Goal: Task Accomplishment & Management: Manage account settings

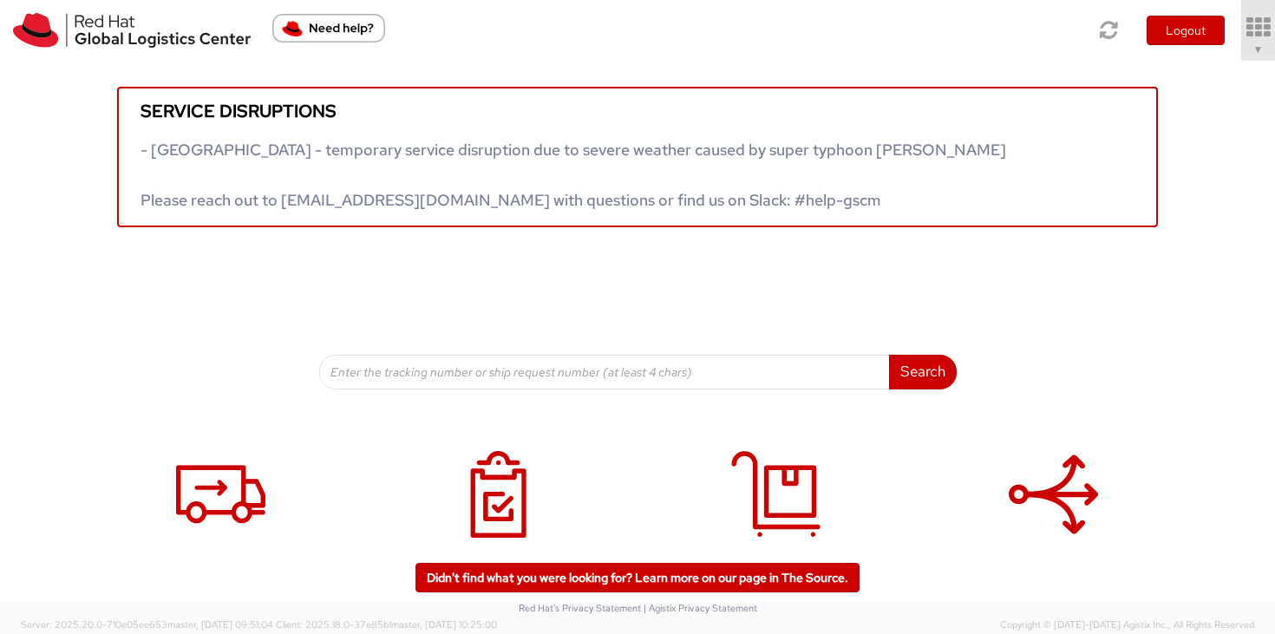
click at [1263, 35] on icon at bounding box center [1258, 28] width 39 height 24
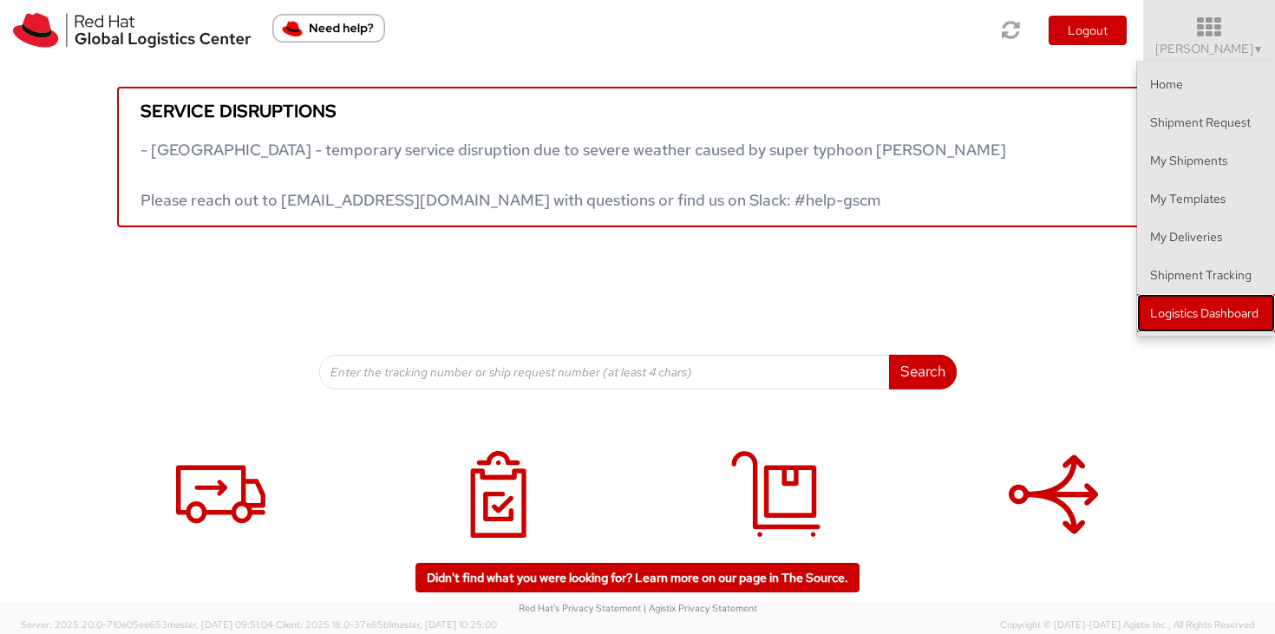
click at [1213, 318] on link "Logistics Dashboard" at bounding box center [1206, 313] width 138 height 38
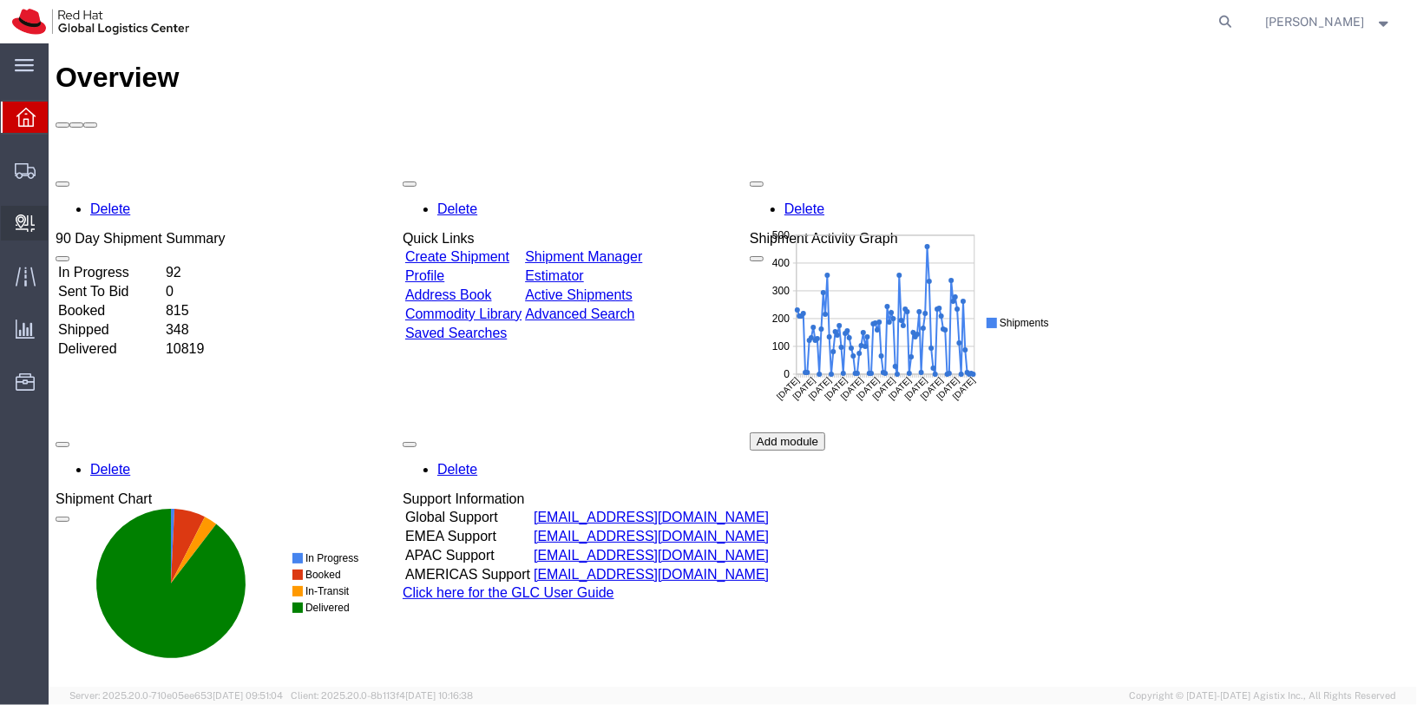
click at [0, 0] on span "Create Delivery" at bounding box center [0, 0] width 0 height 0
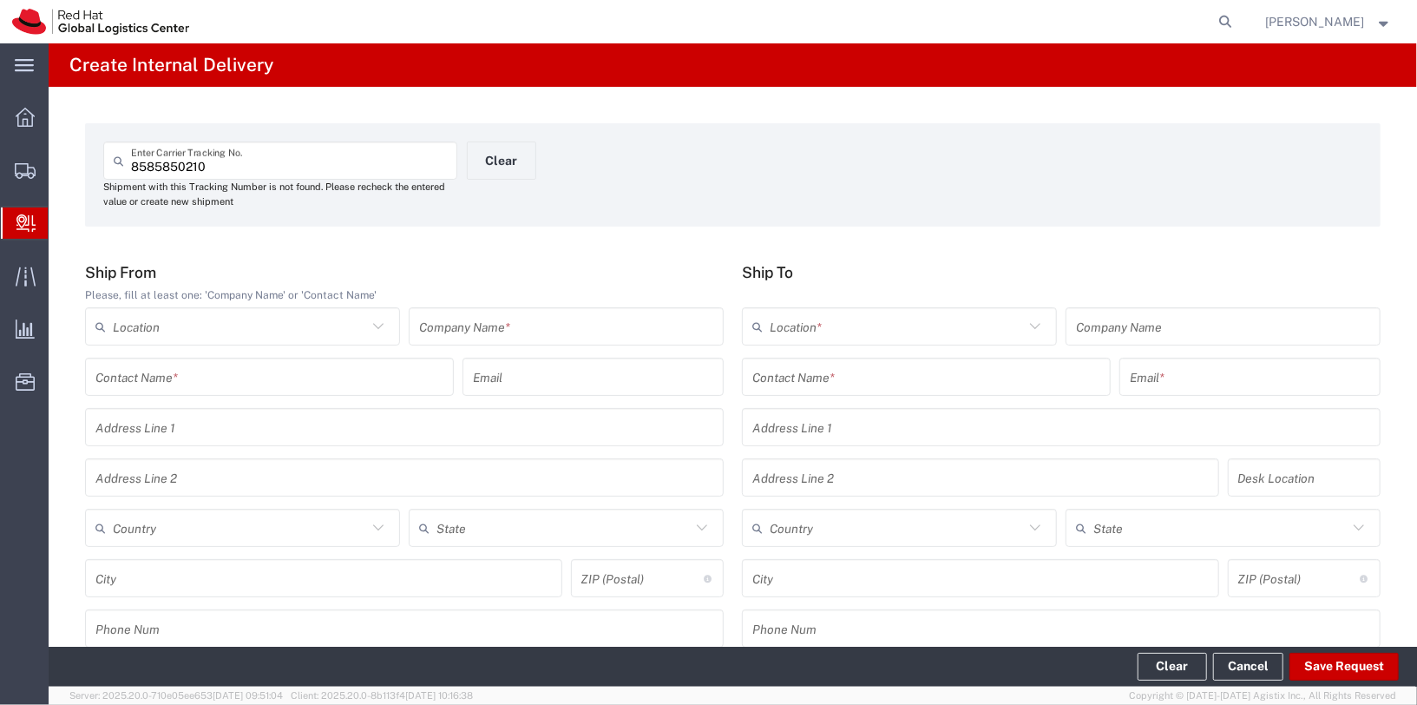
drag, startPoint x: 129, startPoint y: 167, endPoint x: 252, endPoint y: 239, distance: 142.0
click at [131, 167] on div "8585850210 Enter Carrier Tracking No." at bounding box center [280, 160] width 354 height 38
click at [133, 162] on input "8585850210" at bounding box center [289, 161] width 316 height 30
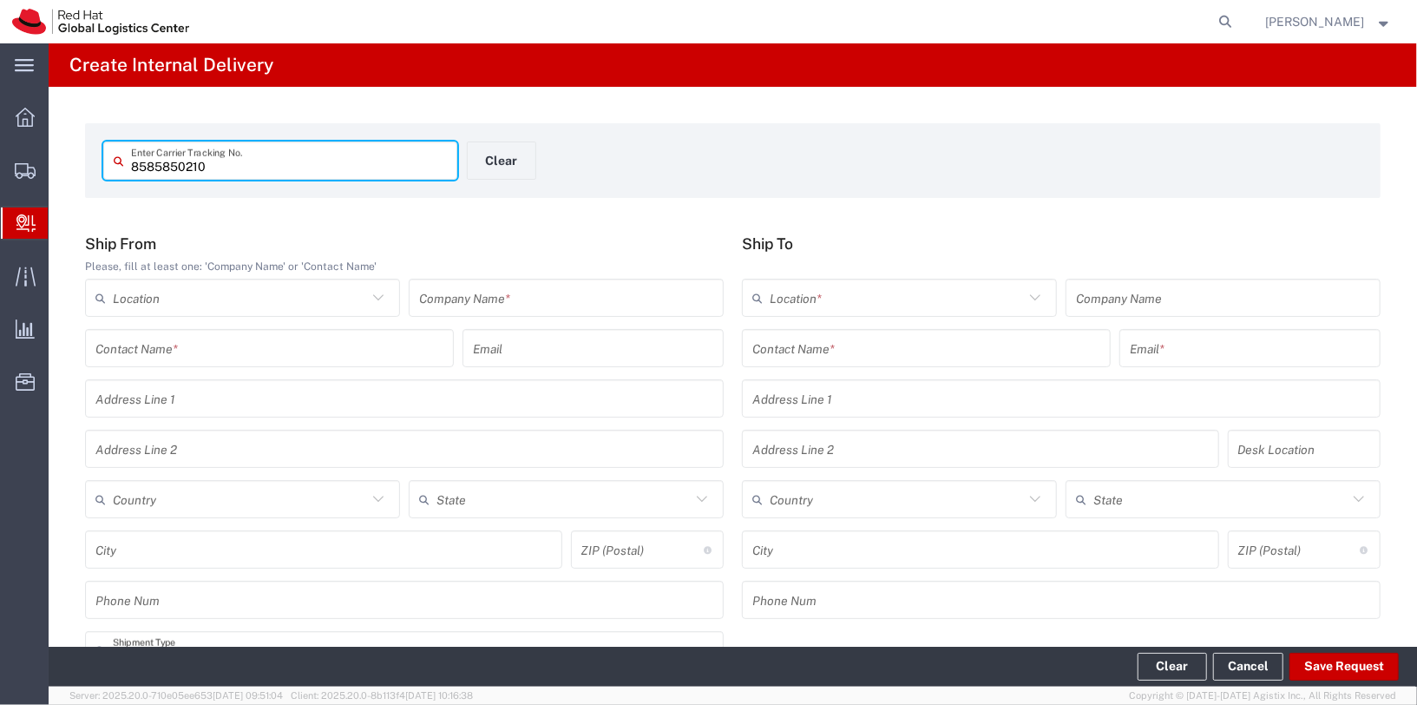
drag, startPoint x: 147, startPoint y: 168, endPoint x: 173, endPoint y: 171, distance: 26.2
click at [148, 168] on input "8585850210" at bounding box center [289, 161] width 316 height 30
click at [181, 171] on input "8585850210" at bounding box center [289, 161] width 316 height 30
click at [180, 167] on input "858585 0210" at bounding box center [289, 161] width 316 height 30
type input "8585850210"
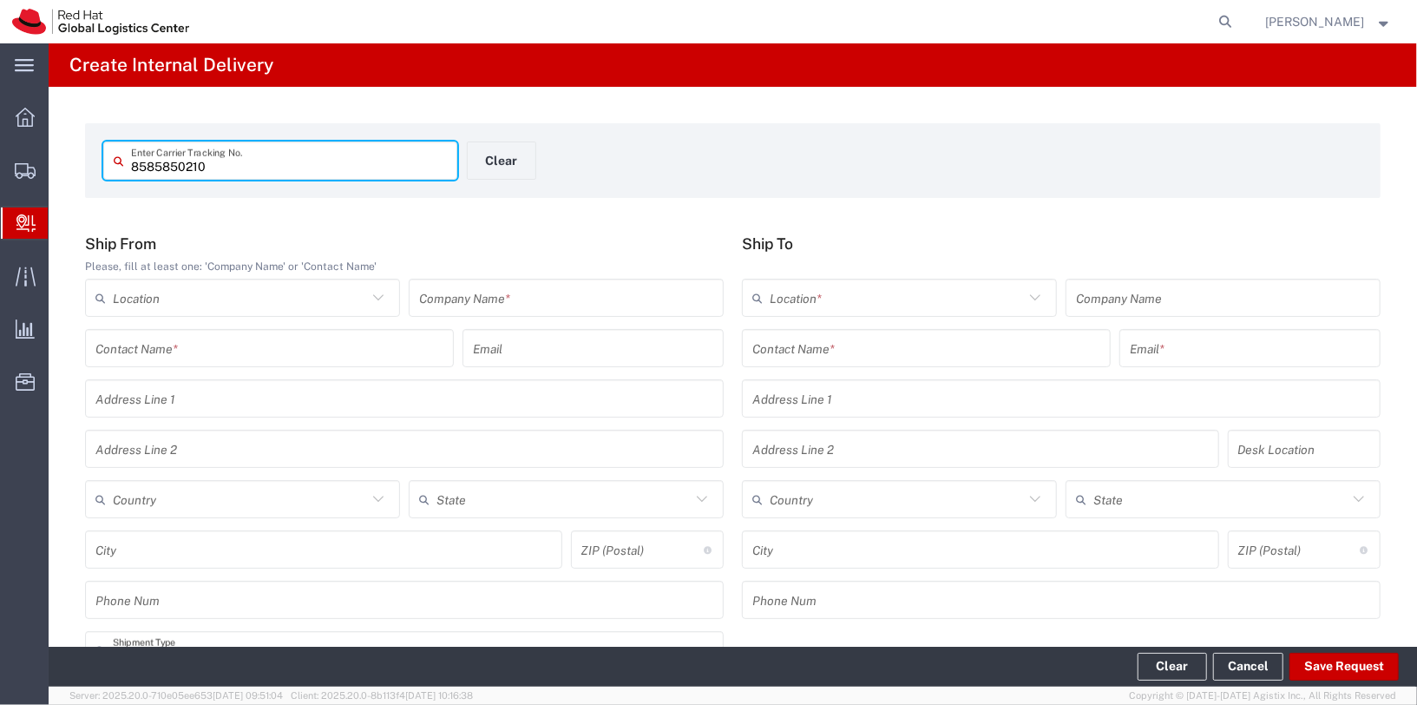
click at [517, 316] on div "Company Name *" at bounding box center [566, 298] width 315 height 38
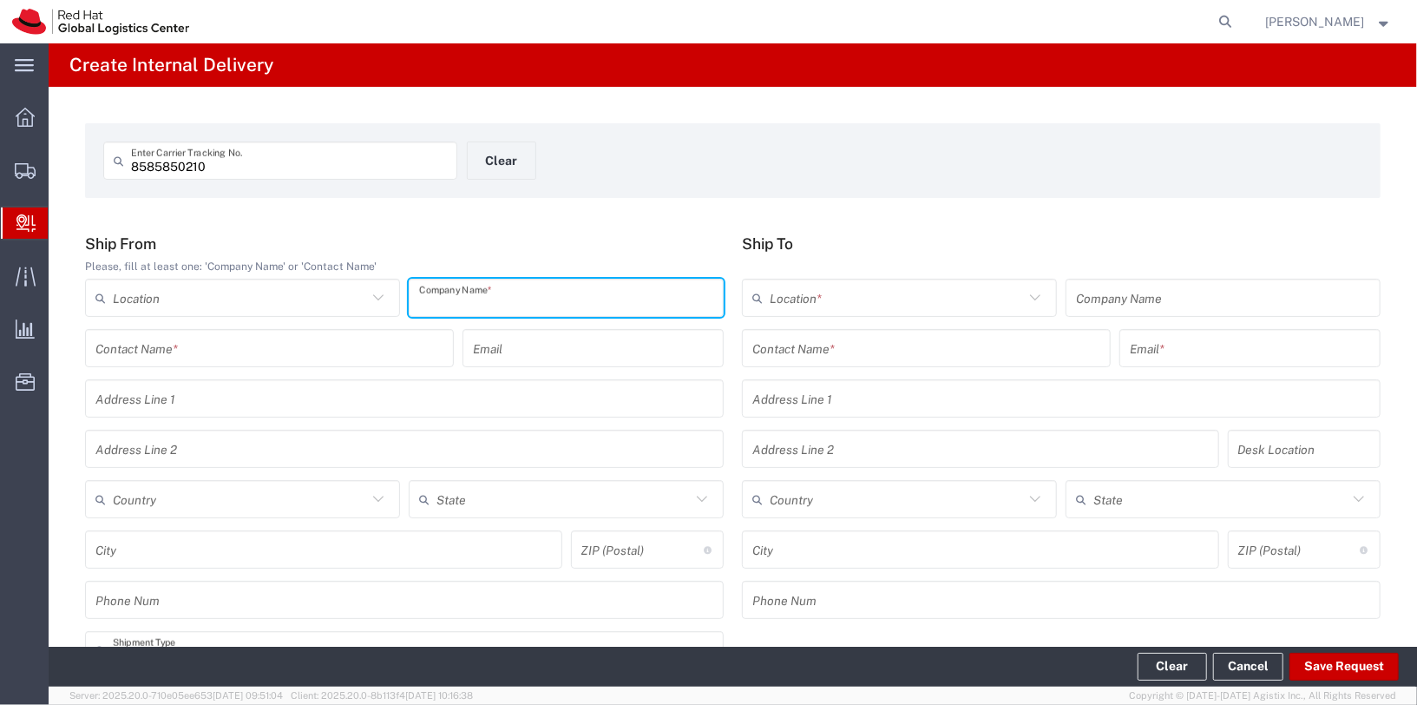
click at [521, 300] on input "text" at bounding box center [566, 298] width 294 height 30
type input "N"
type input "NextGen Project Management Systems Pvt Ltd"
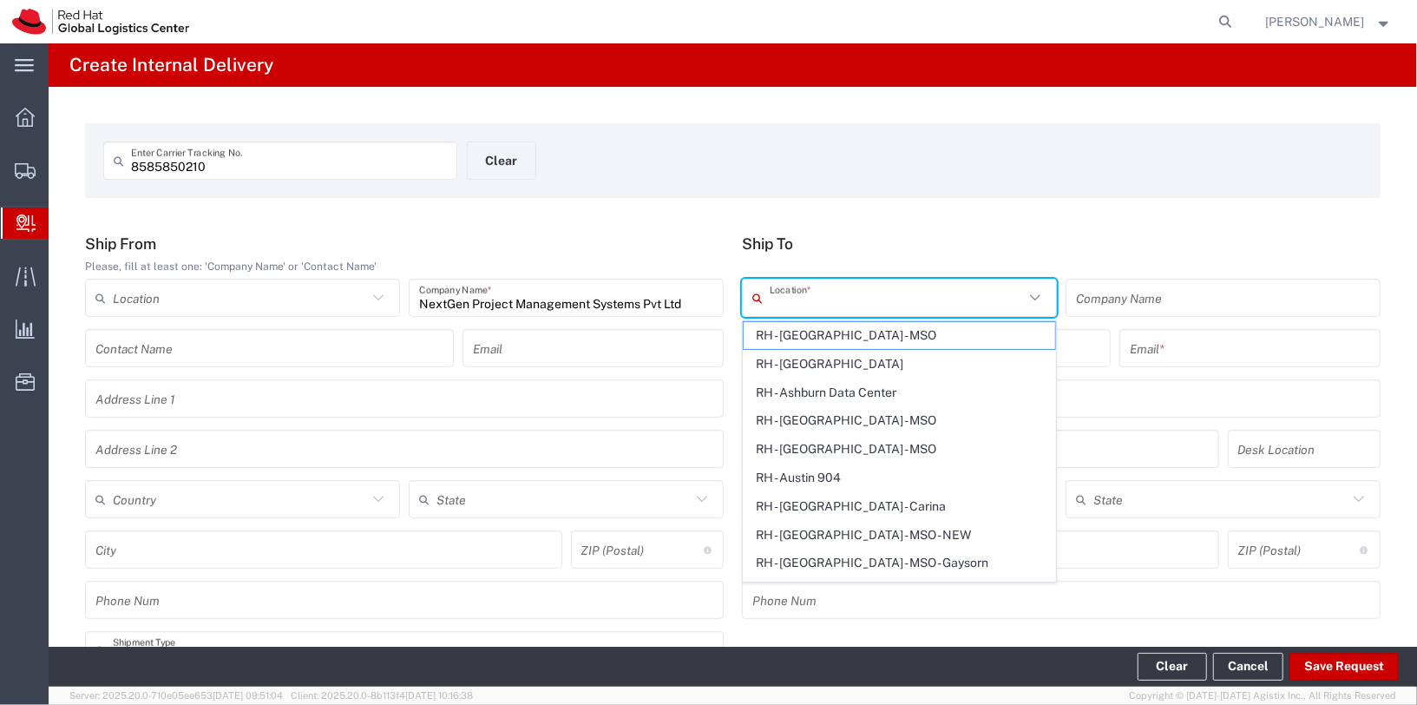
click at [871, 298] on input "text" at bounding box center [897, 298] width 254 height 30
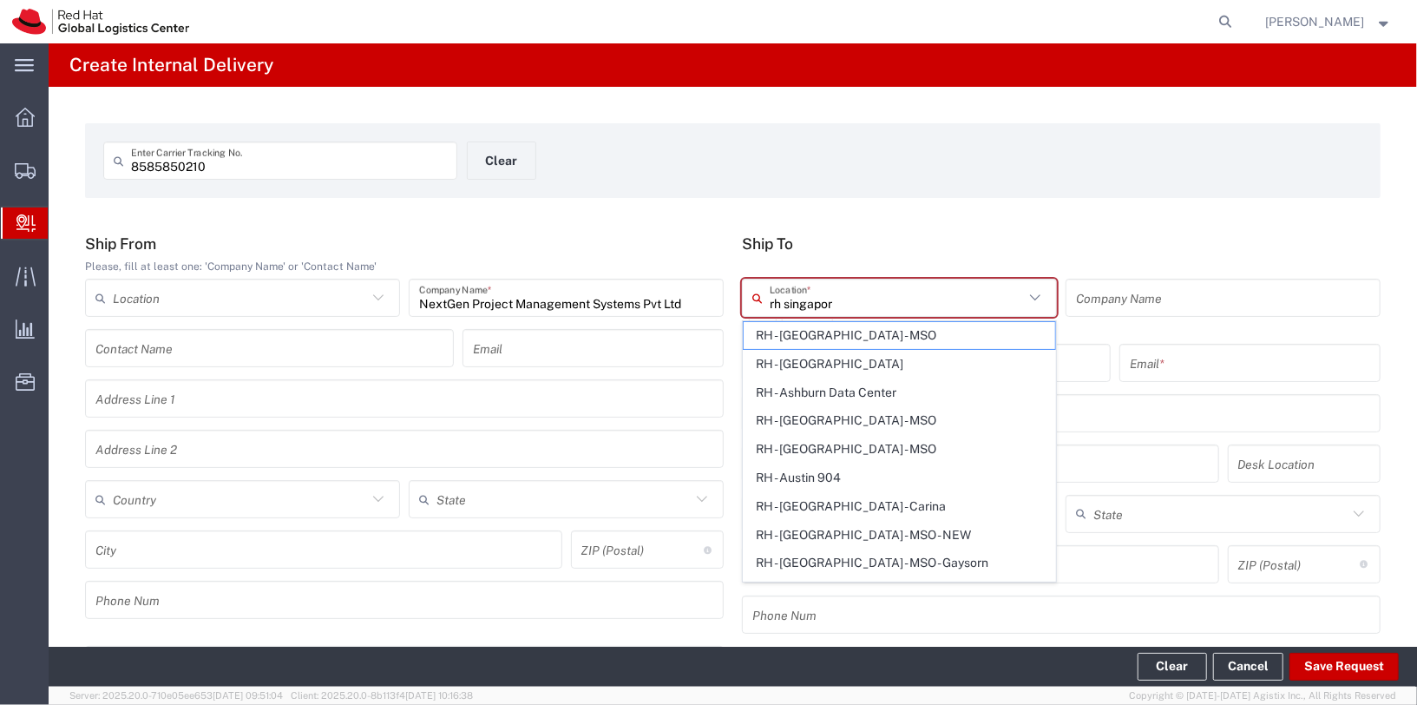
type input "rh singapore"
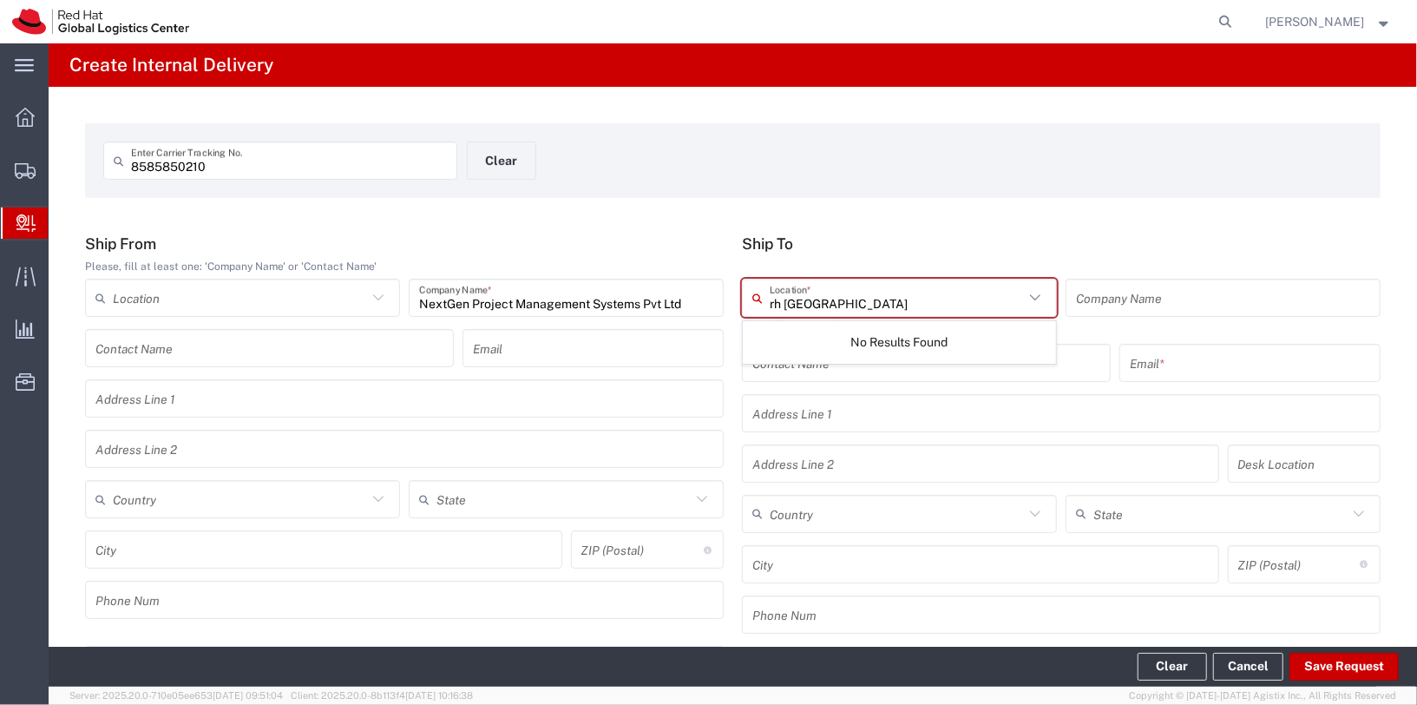
drag, startPoint x: 836, startPoint y: 307, endPoint x: 732, endPoint y: 302, distance: 103.4
click at [733, 302] on div "Ship To rh singapore Location * No Results Found This field is required Company…" at bounding box center [1061, 439] width 657 height 411
click at [862, 305] on input "text" at bounding box center [897, 298] width 254 height 30
drag, startPoint x: 885, startPoint y: 330, endPoint x: 908, endPoint y: 344, distance: 26.5
click at [885, 330] on span "RH - [GEOGRAPHIC_DATA]" at bounding box center [899, 335] width 311 height 27
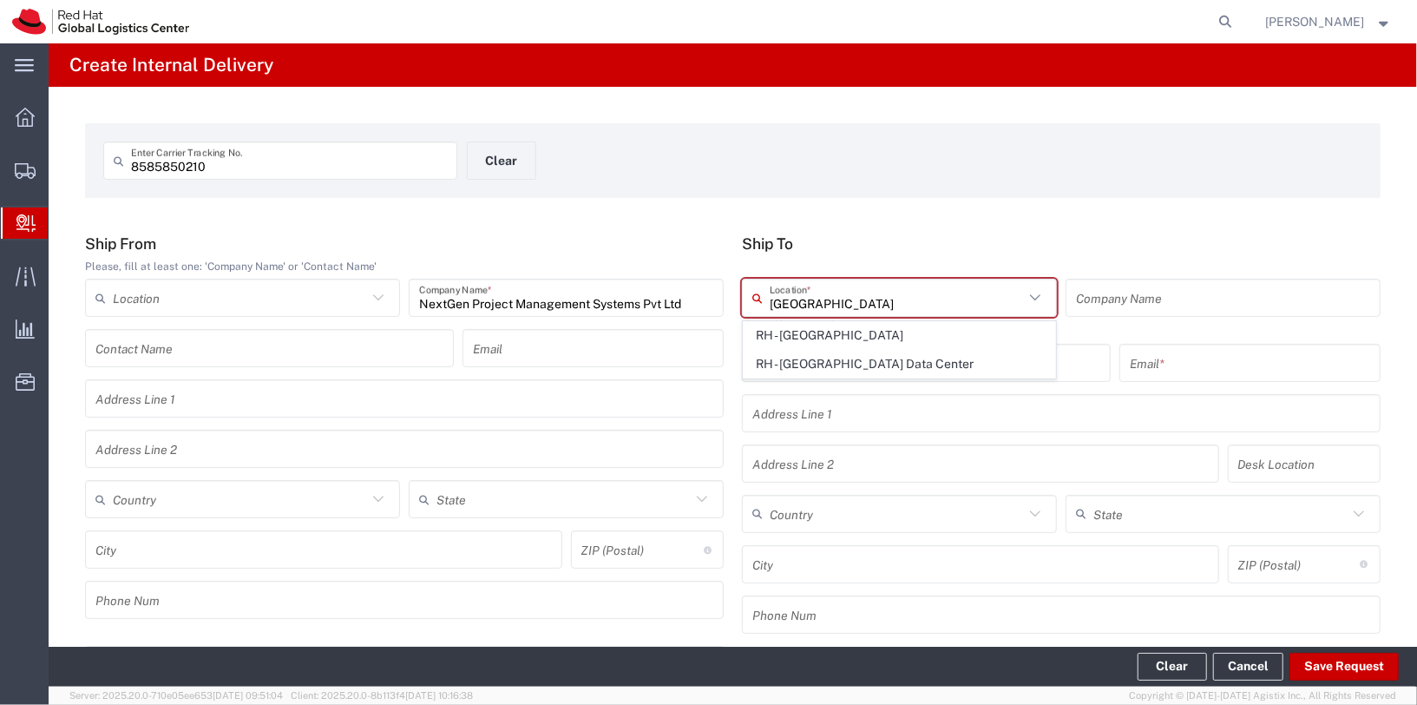
type input "RH - [GEOGRAPHIC_DATA]"
type input "Red Hat Asia Pacific Pte Ltd"
type input "[STREET_ADDRESS]"
type input "CapitaSpring"
type input "[GEOGRAPHIC_DATA]"
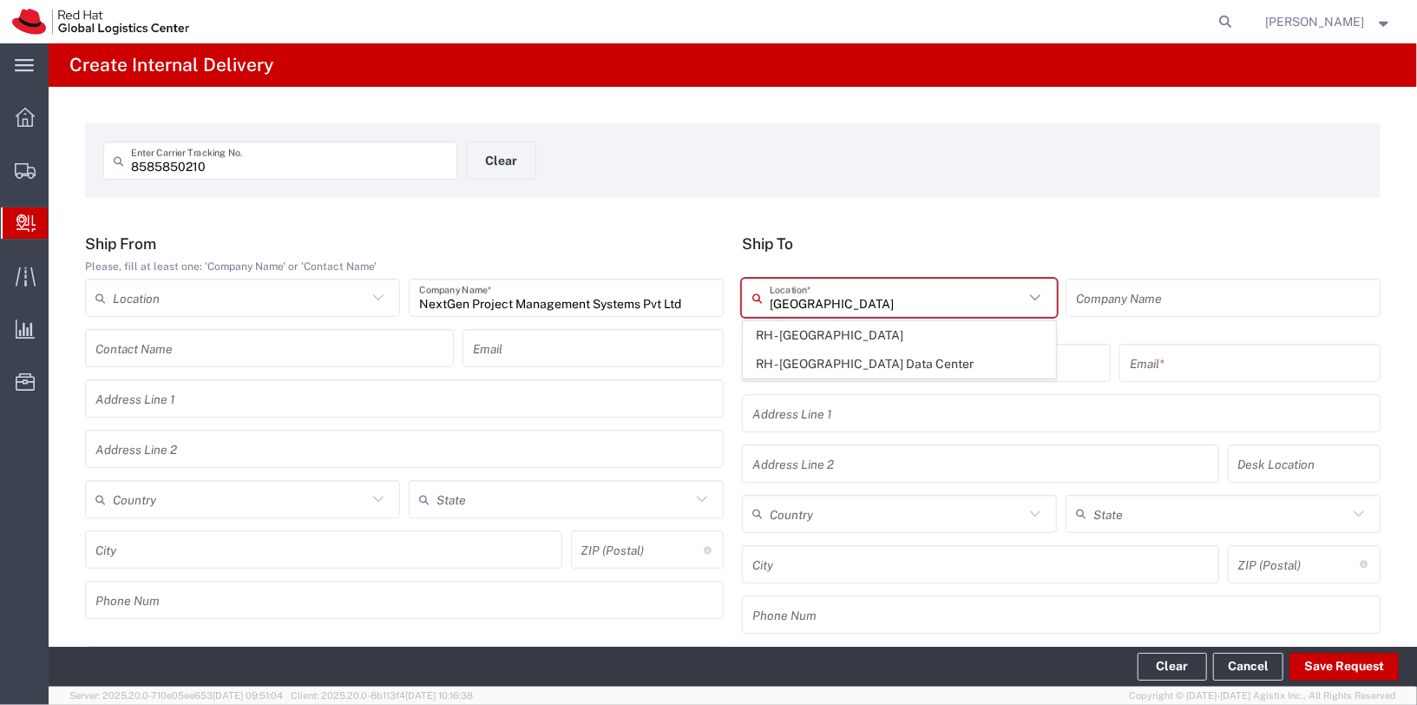
type input "[GEOGRAPHIC_DATA]"
type input "048948"
type input "65 6490 4200"
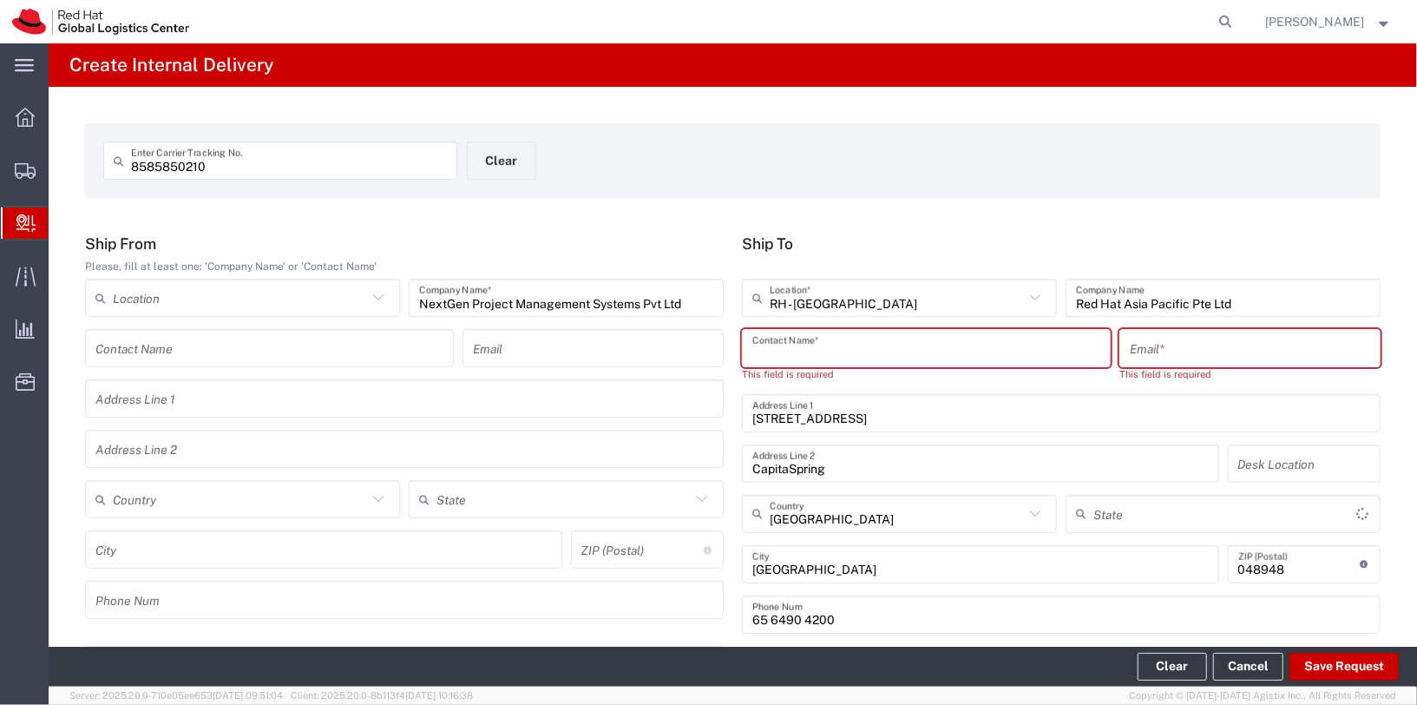
click at [908, 351] on input "text" at bounding box center [926, 348] width 348 height 30
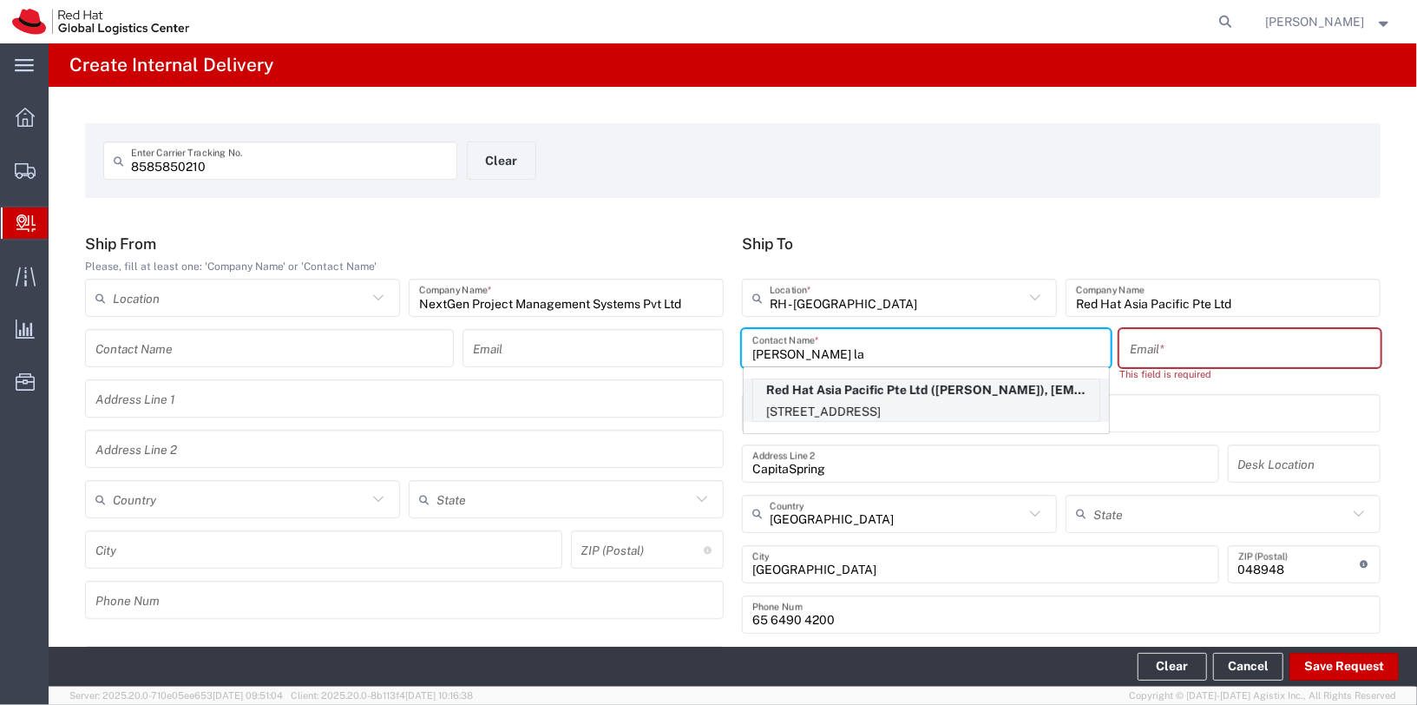
click at [947, 403] on p "88 Market Street, Level 45, CapitaSpring, SINGAPORE, 048948, SG" at bounding box center [926, 412] width 346 height 22
type input "[PERSON_NAME]"
type input "[EMAIL_ADDRESS][DOMAIN_NAME]"
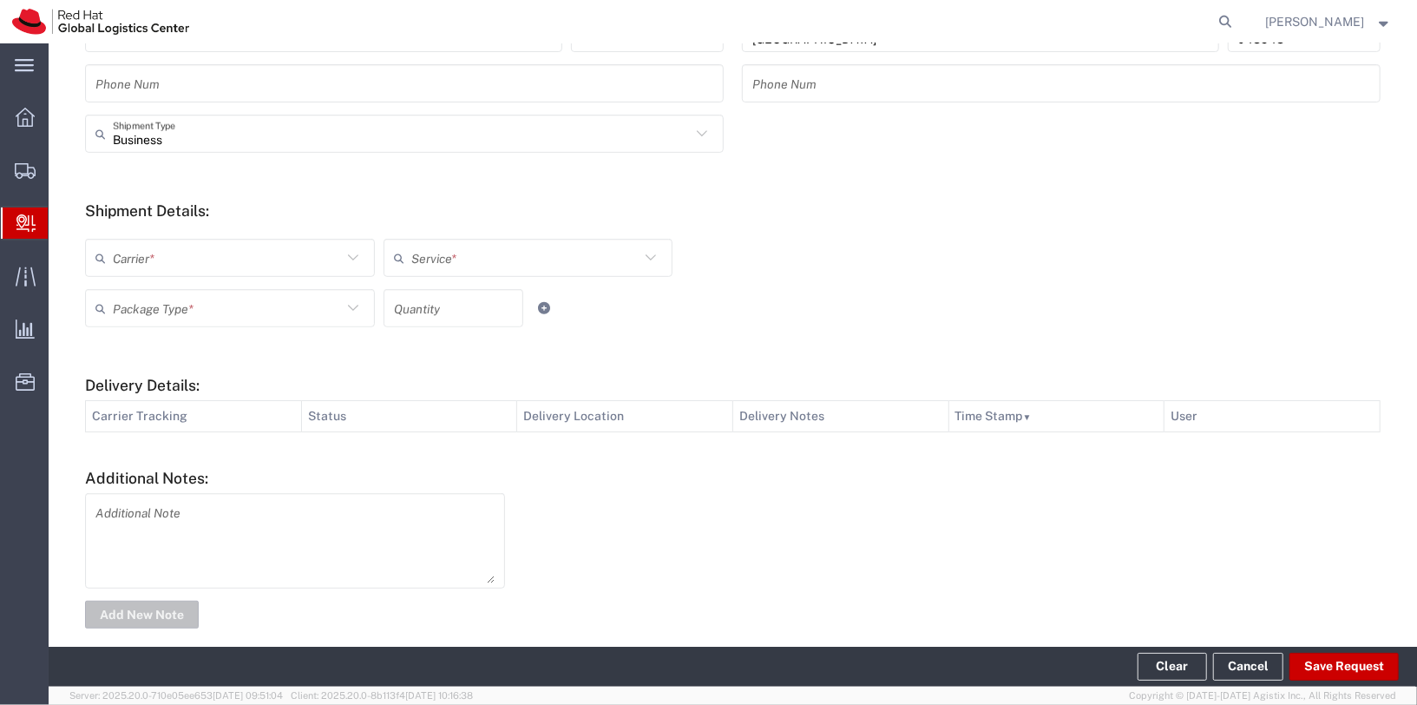
scroll to position [534, 0]
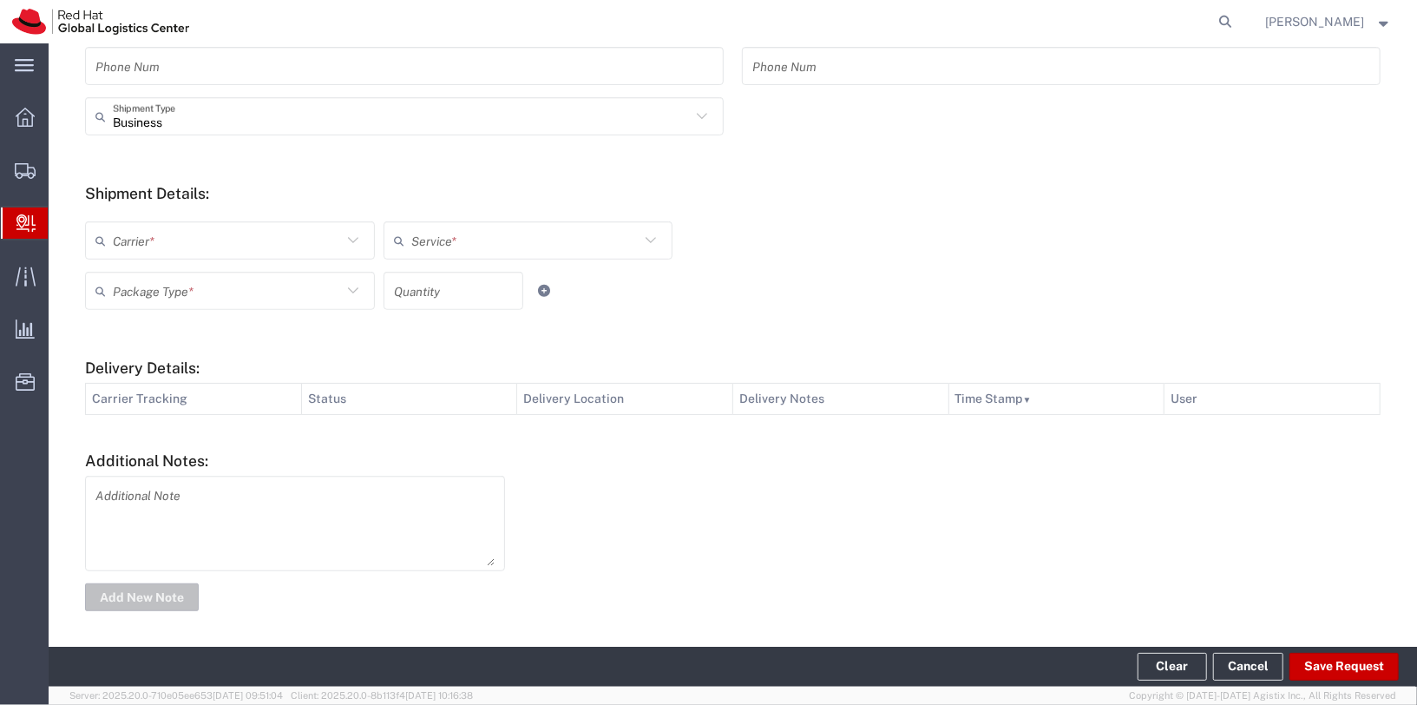
click at [314, 252] on input "text" at bounding box center [227, 241] width 229 height 30
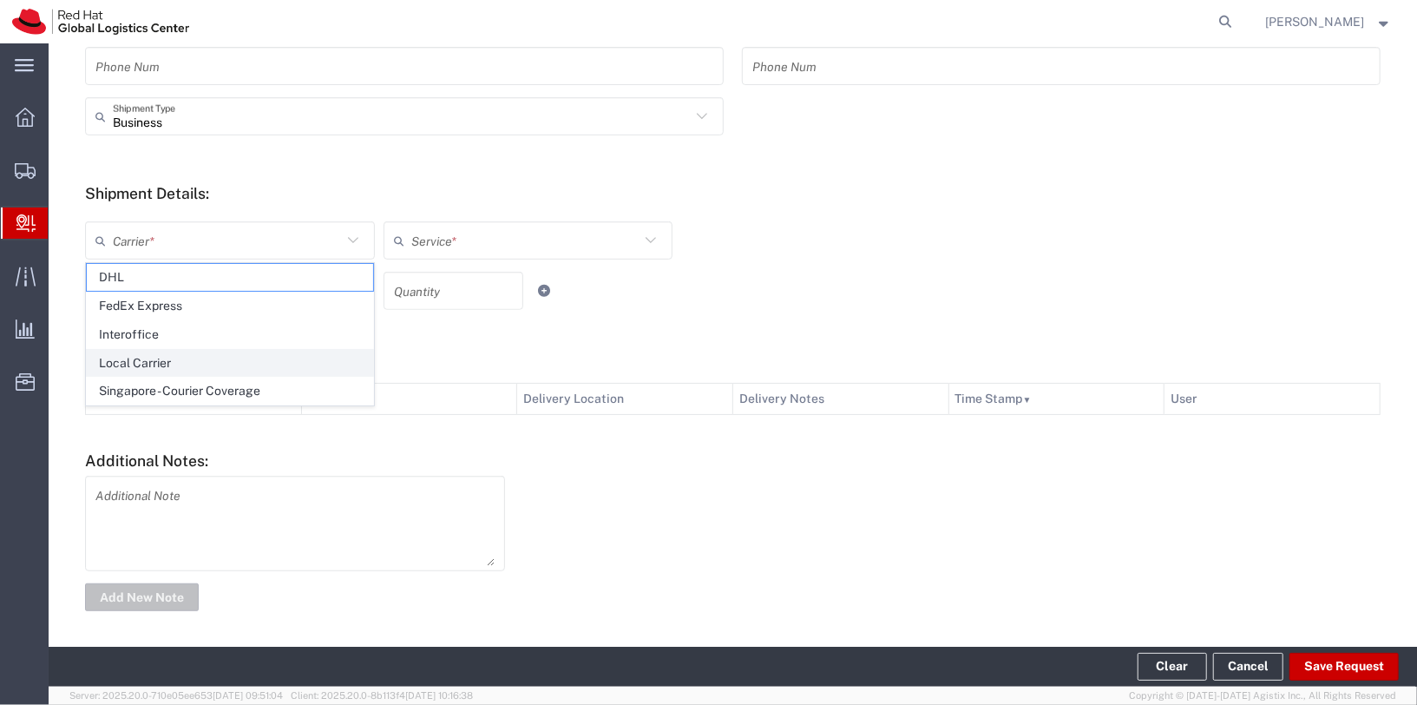
click at [298, 364] on span "Local Carrier" at bounding box center [230, 363] width 286 height 27
type input "Local Carrier"
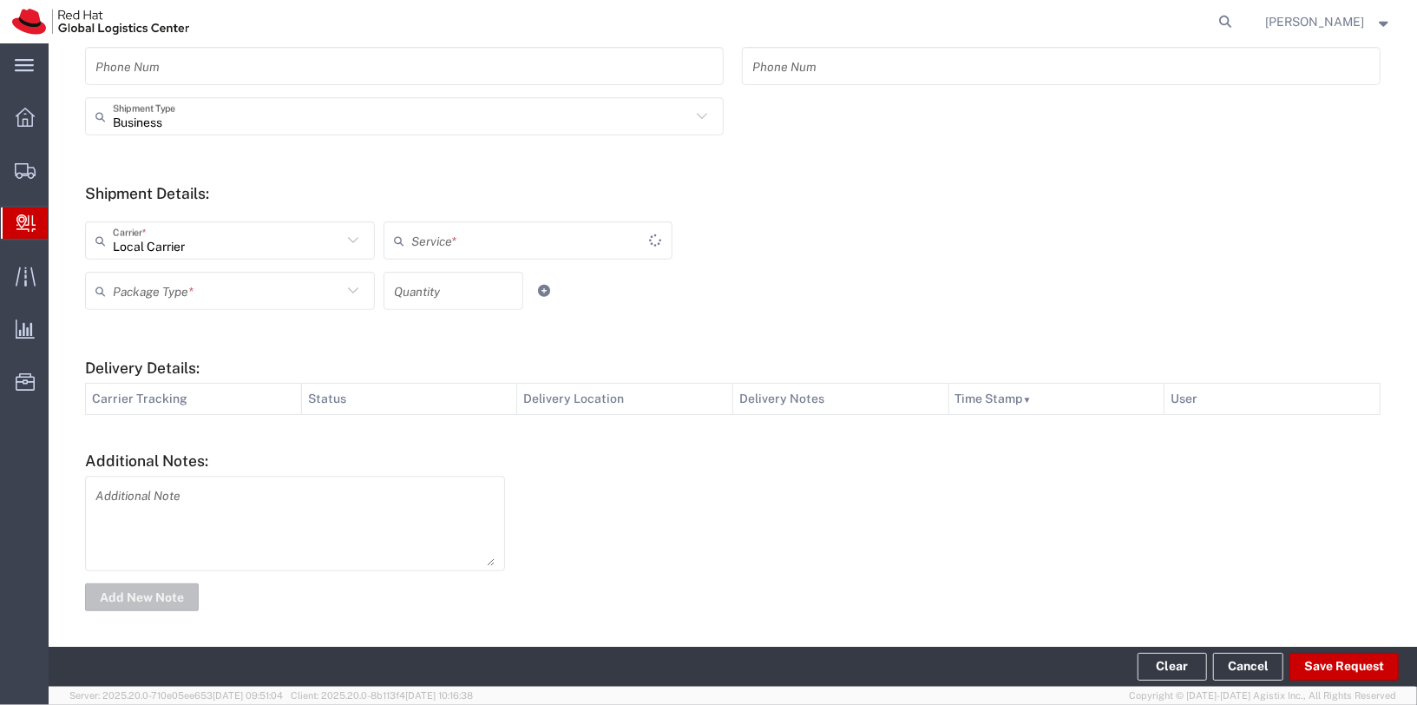
type input "Local_Ground"
click at [268, 299] on input "text" at bounding box center [227, 291] width 229 height 30
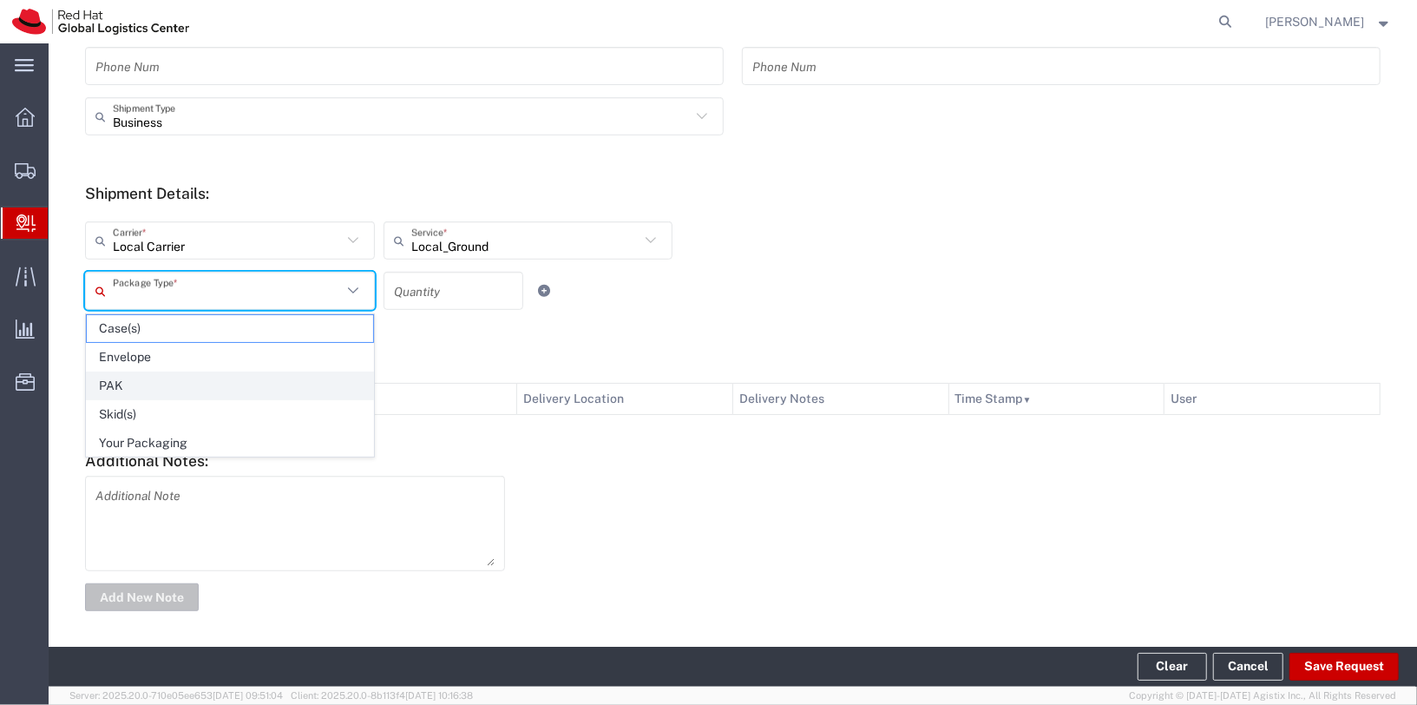
scroll to position [533, 0]
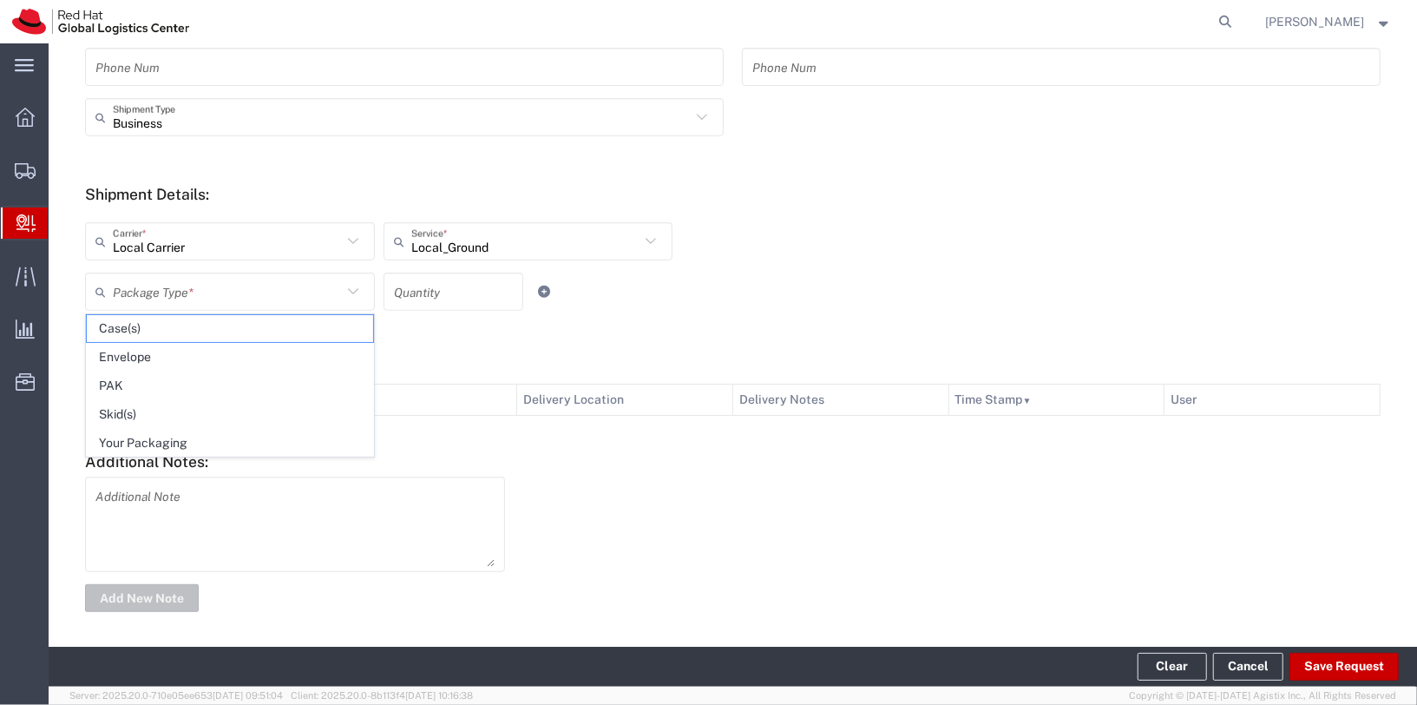
drag, startPoint x: 225, startPoint y: 432, endPoint x: 285, endPoint y: 430, distance: 60.8
click at [225, 432] on span "Your Packaging" at bounding box center [230, 442] width 286 height 27
type input "Your Packaging"
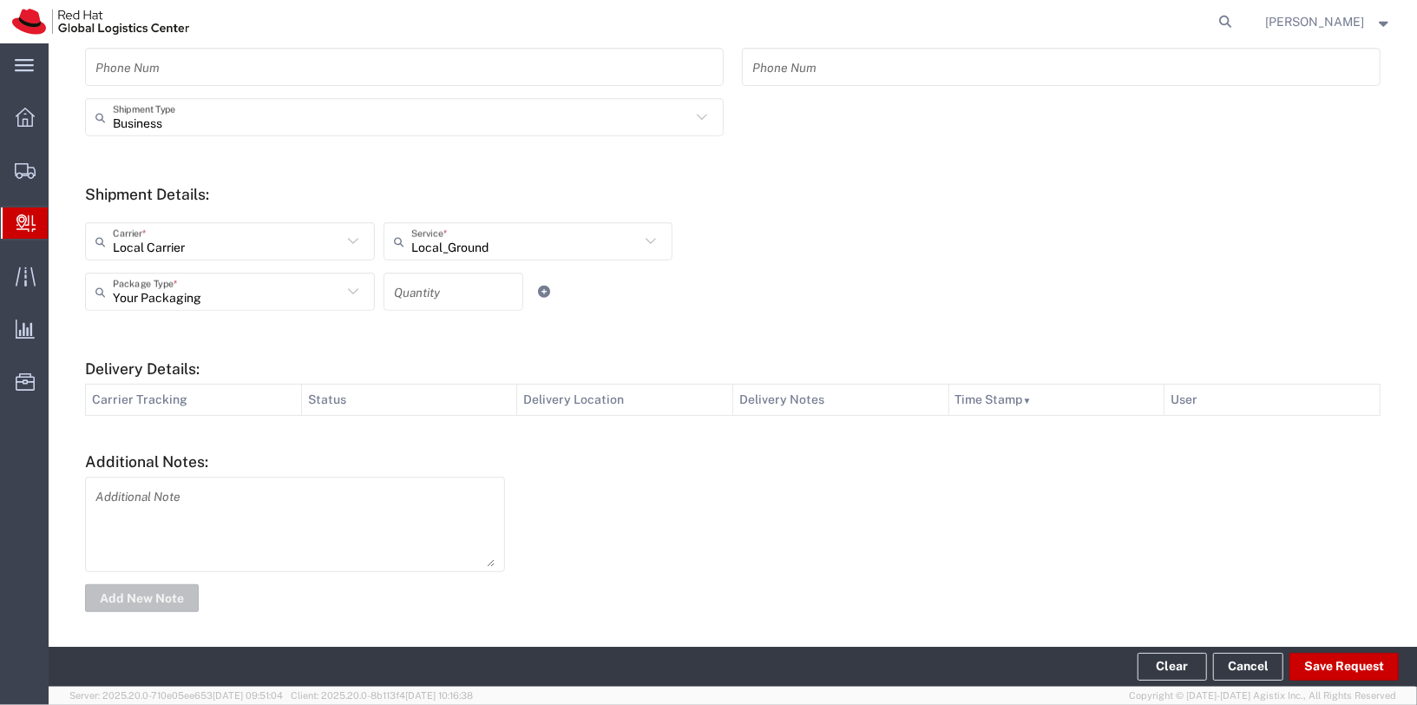
click at [439, 297] on input "number" at bounding box center [454, 292] width 120 height 30
type input "1"
click at [674, 307] on div "Your Packaging Package Type * Case(s) Envelope PAK Skid(s) Your Packaging 1 Qua…" at bounding box center [528, 297] width 895 height 50
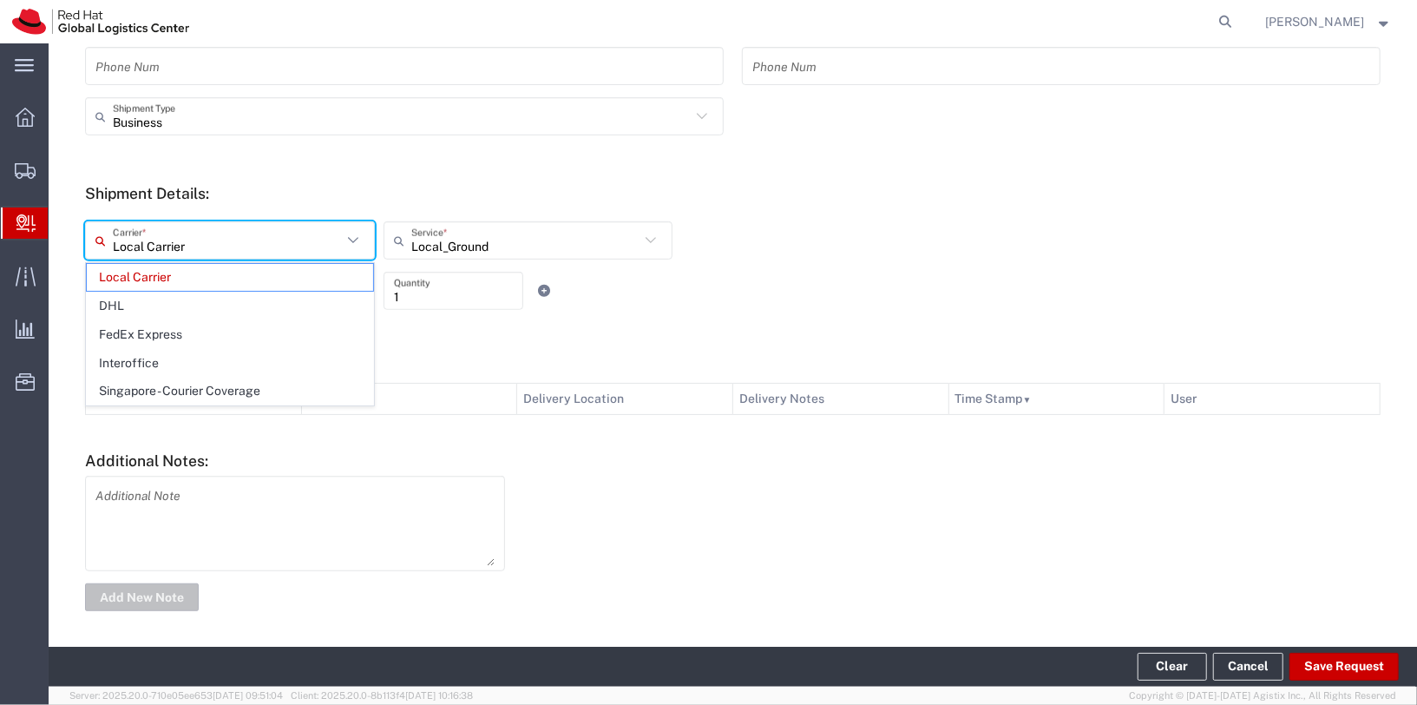
click at [270, 236] on input "Local Carrier" at bounding box center [227, 241] width 229 height 30
click at [205, 306] on span "DHL" at bounding box center [230, 305] width 286 height 27
type input "DHL"
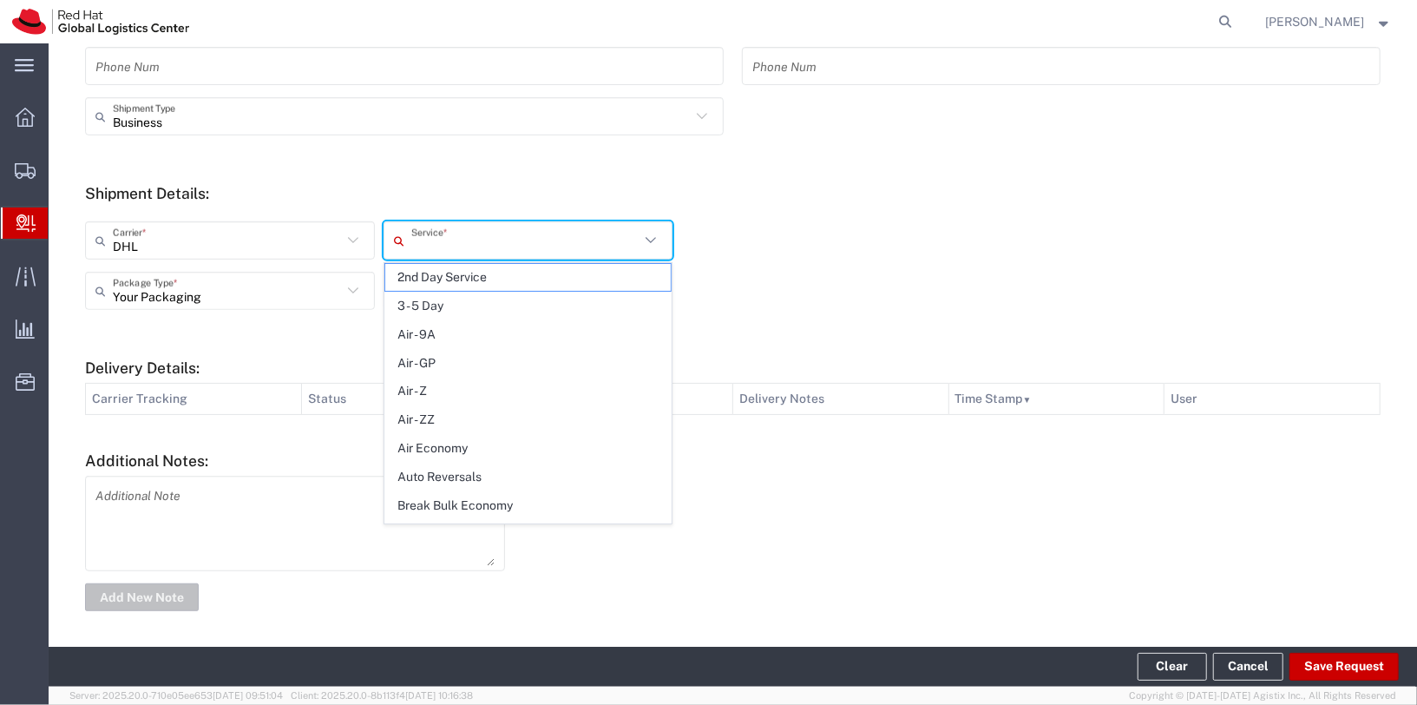
click at [593, 250] on input "text" at bounding box center [525, 241] width 229 height 30
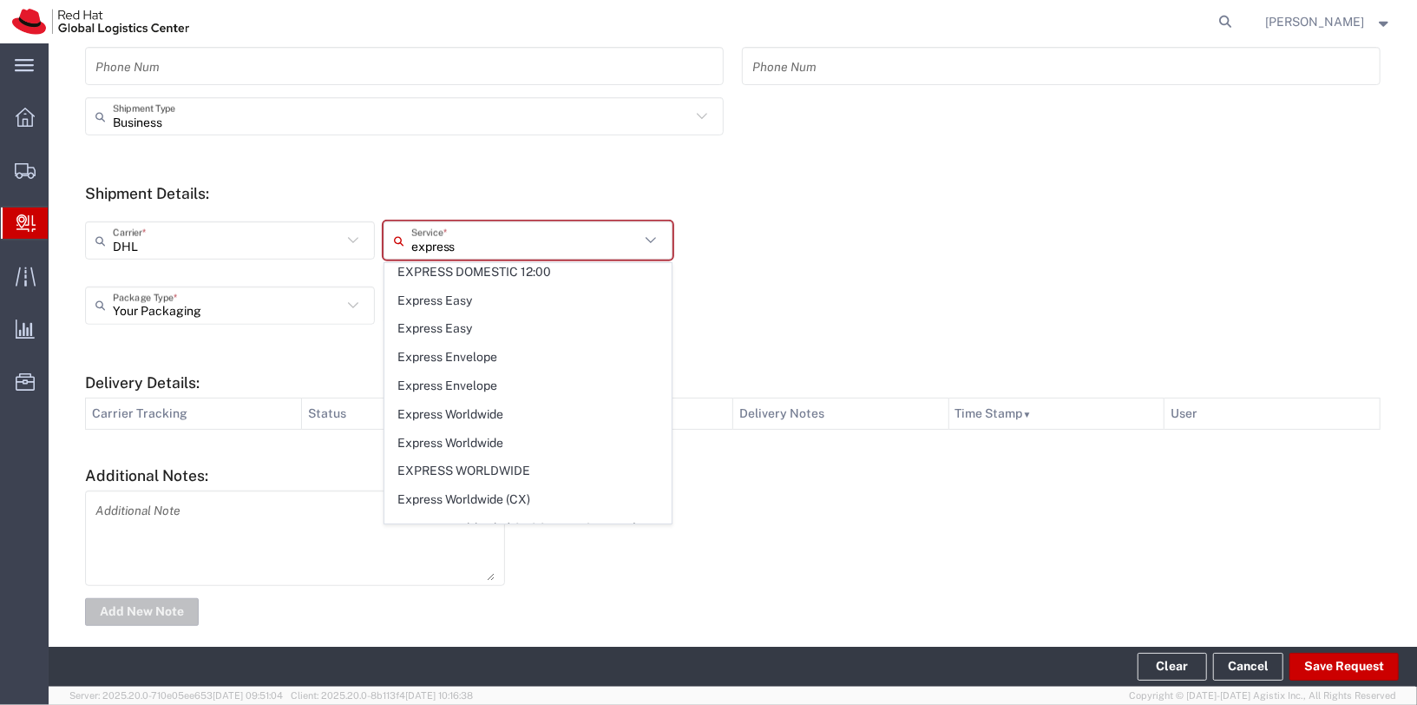
scroll to position [395, 0]
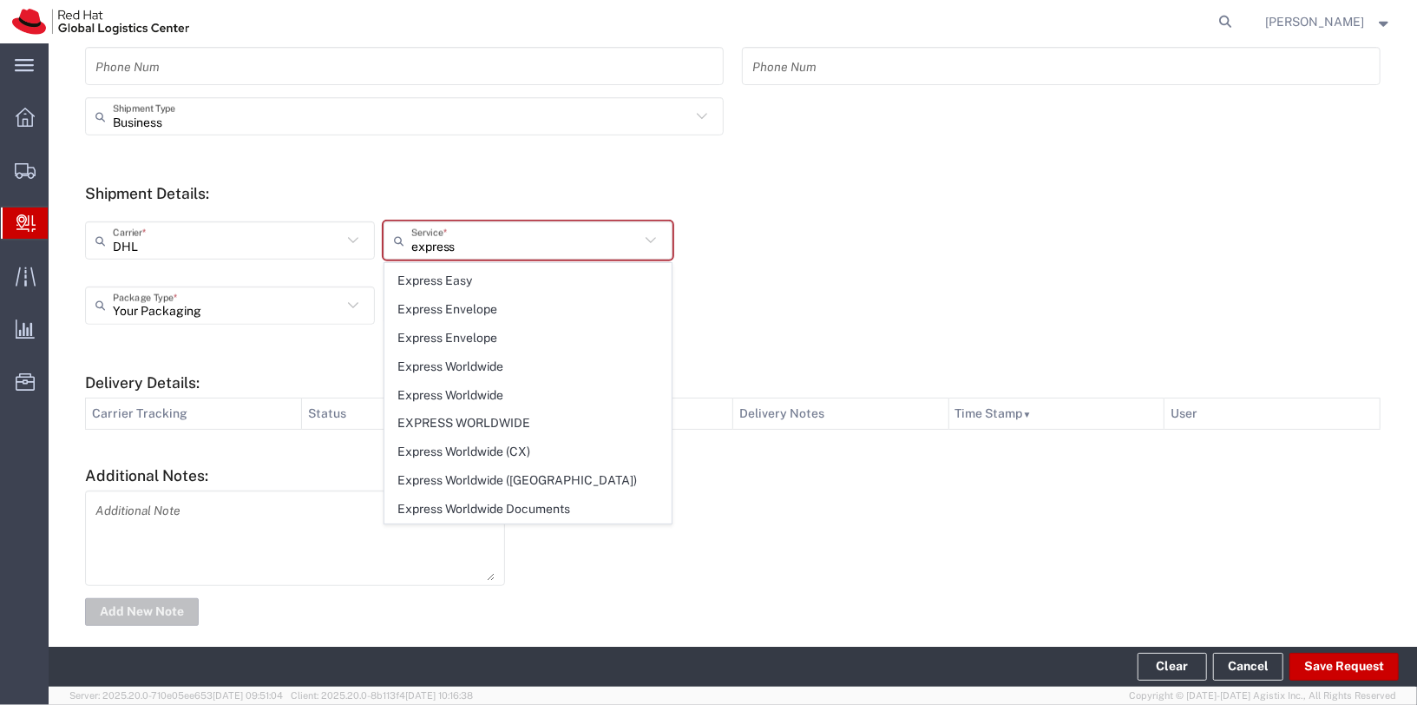
drag, startPoint x: 495, startPoint y: 407, endPoint x: 590, endPoint y: 400, distance: 94.8
click at [495, 410] on span "EXPRESS WORLDWIDE" at bounding box center [528, 423] width 286 height 27
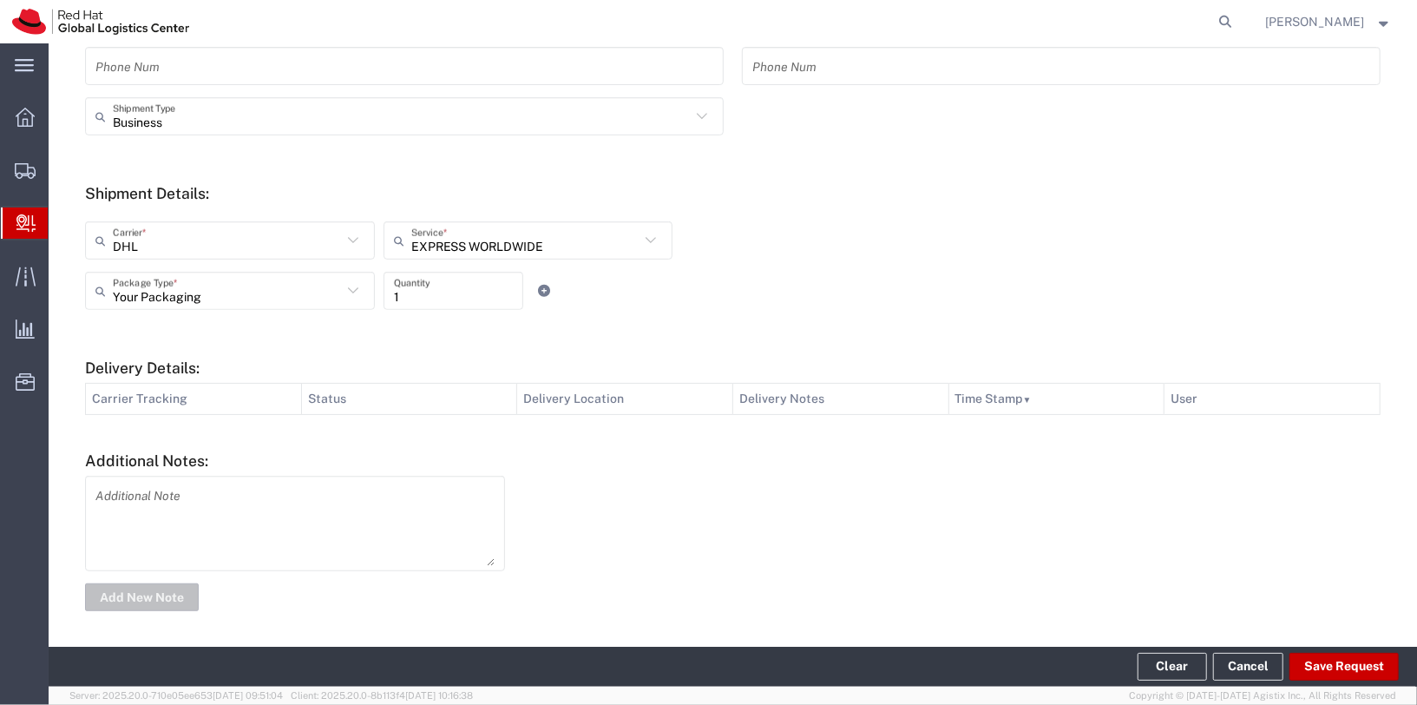
click at [551, 233] on input "EXPRESS WORLDWIDE" at bounding box center [525, 241] width 229 height 30
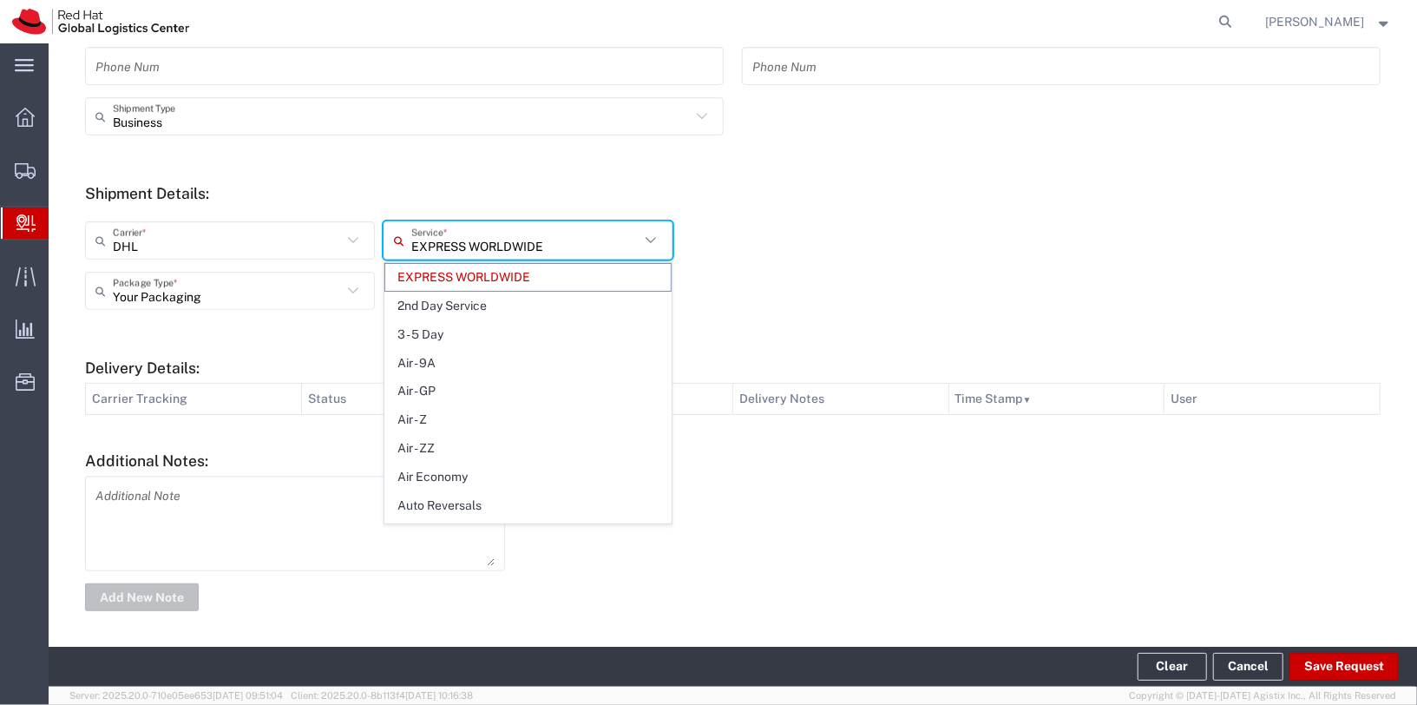
drag, startPoint x: 600, startPoint y: 249, endPoint x: 382, endPoint y: 227, distance: 219.7
click at [382, 228] on agx-dropdown-control "EXPRESS WORLDWIDE Service * EXPRESS WORLDWIDE 2nd Day Service 3 - 5 Day Air - 9…" at bounding box center [528, 240] width 298 height 38
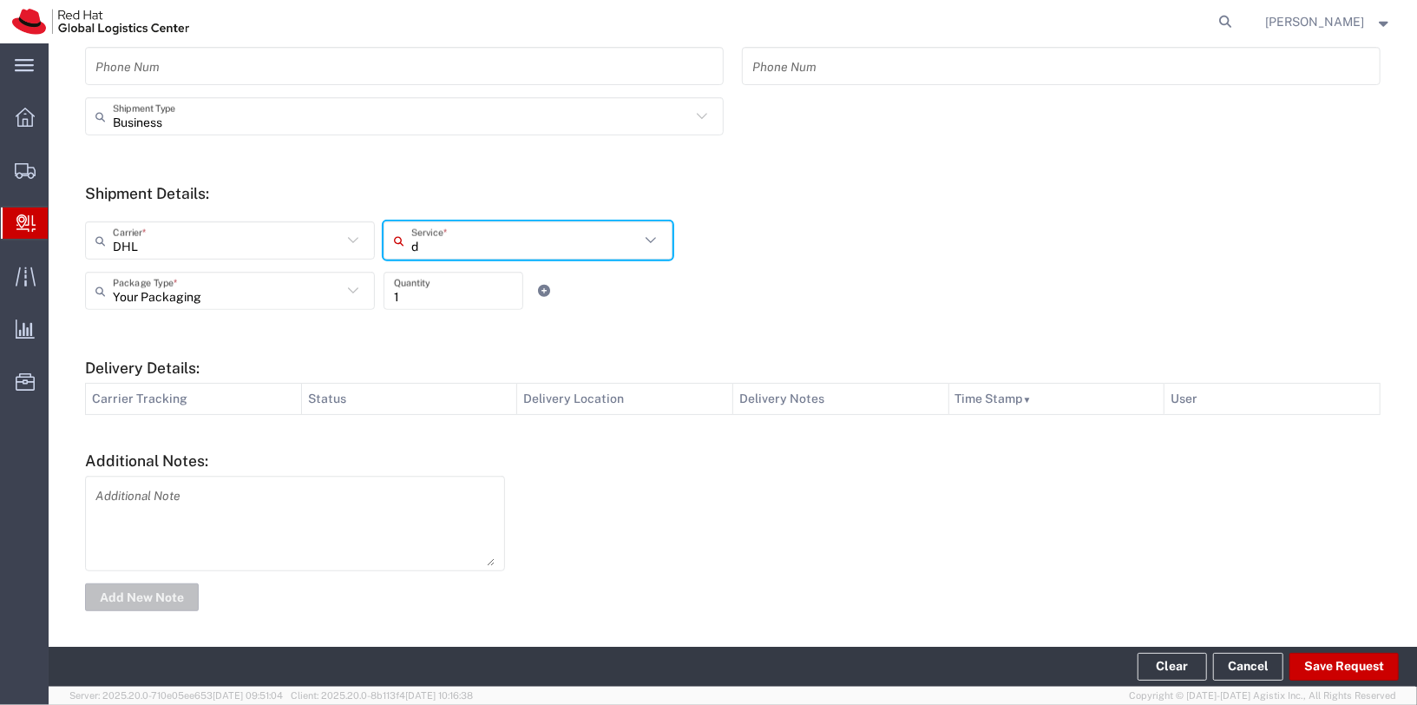
type input "dh"
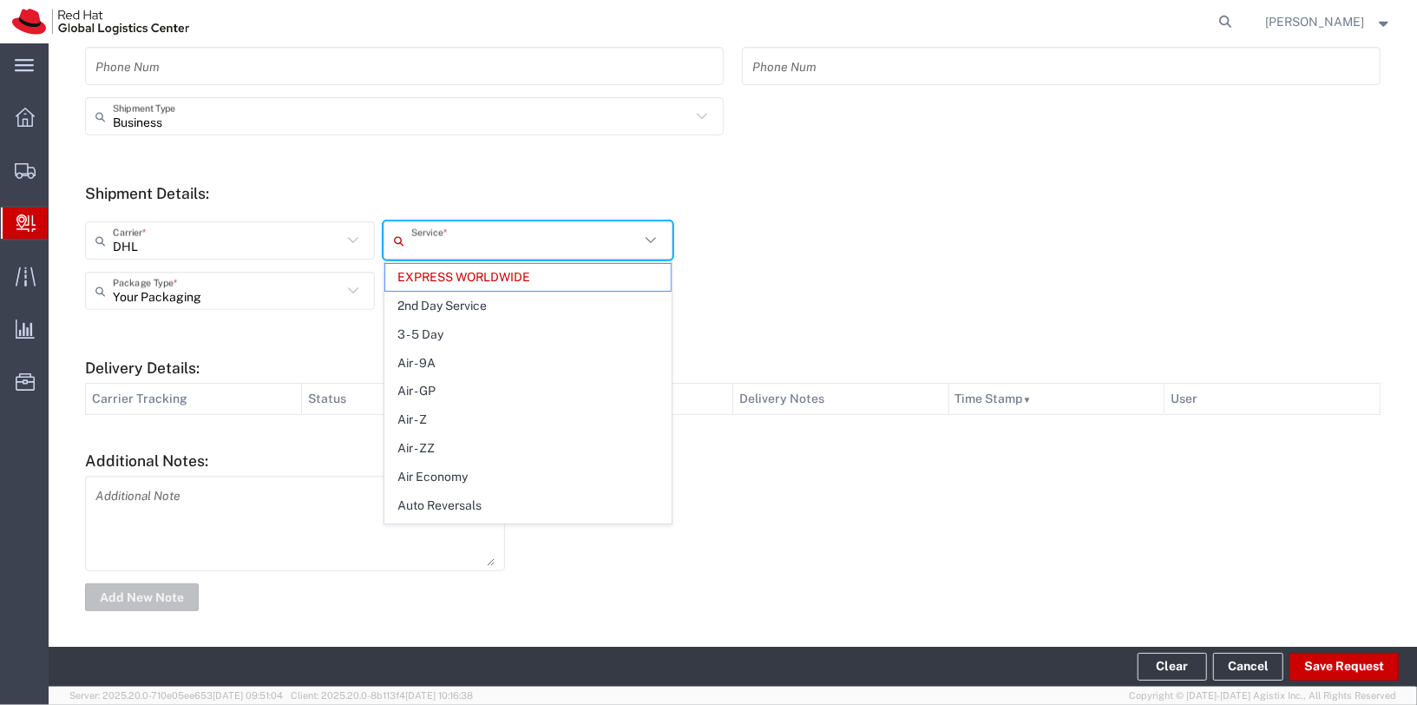
type input "l"
click at [441, 277] on span "DHL Express Worldwide NonDoc" at bounding box center [528, 277] width 286 height 27
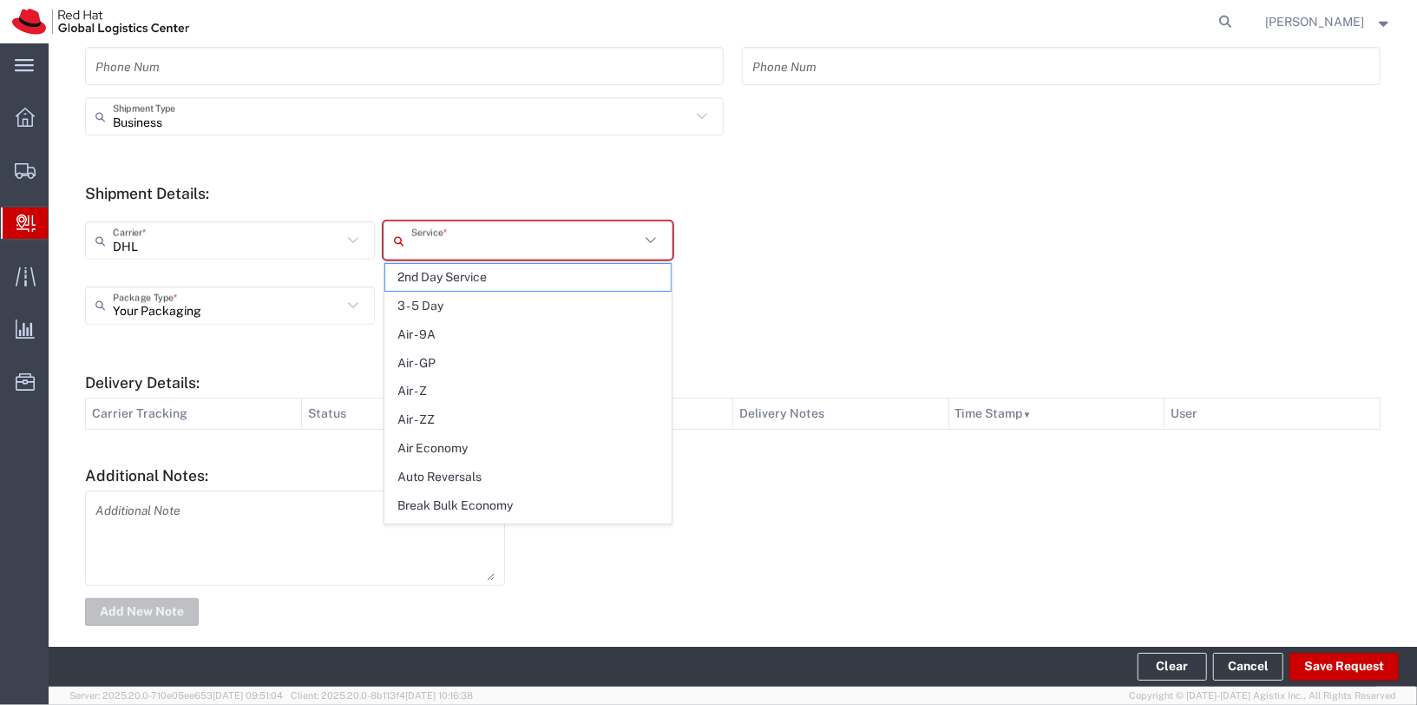
click at [489, 248] on input "text" at bounding box center [525, 241] width 229 height 30
type input "dh"
type input "l"
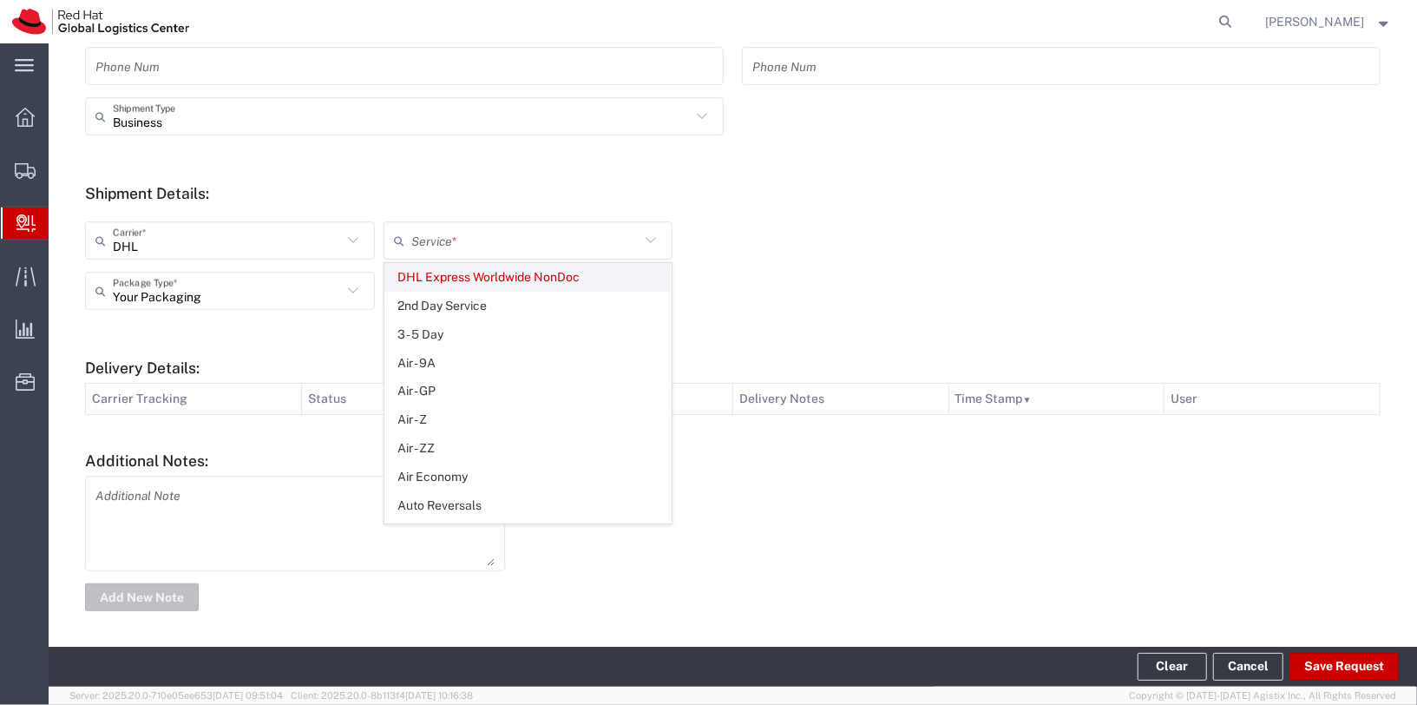
click at [541, 284] on span "DHL Express Worldwide NonDoc" at bounding box center [528, 277] width 286 height 27
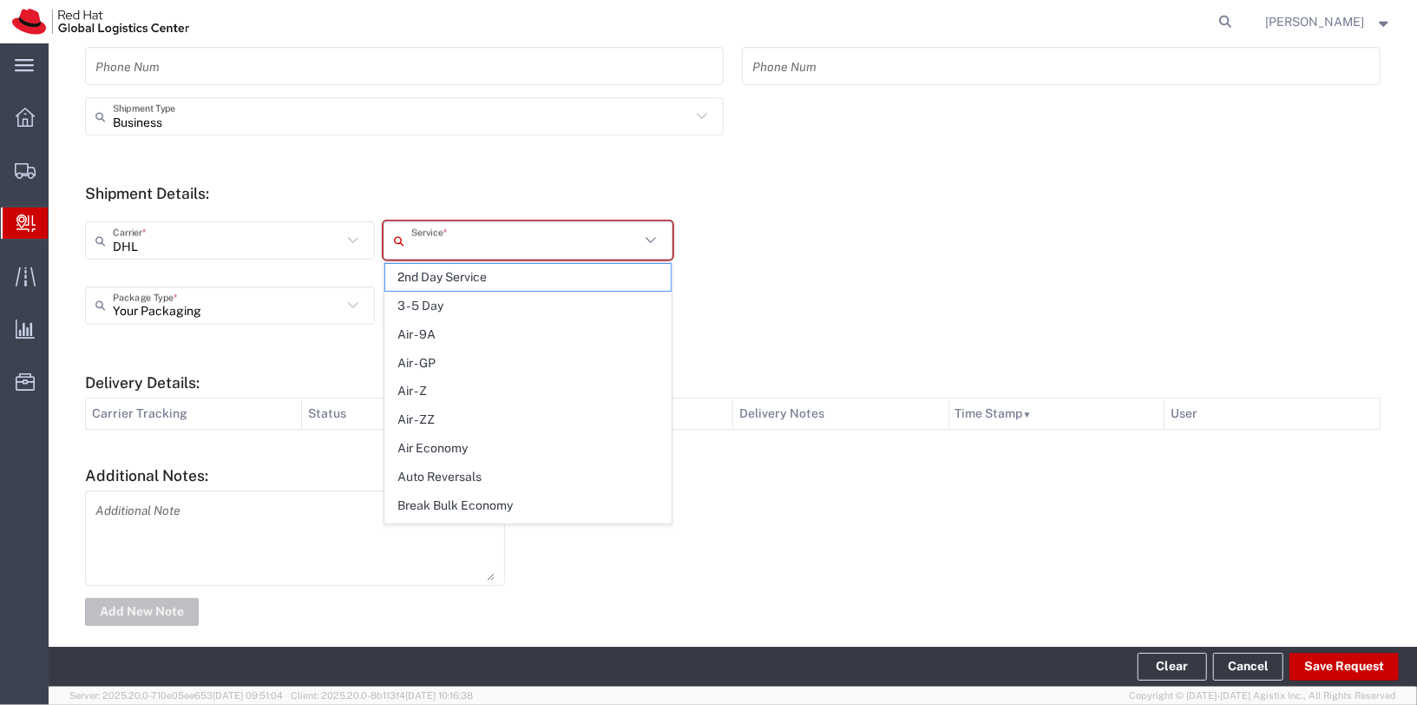
click at [572, 245] on input "text" at bounding box center [525, 241] width 229 height 30
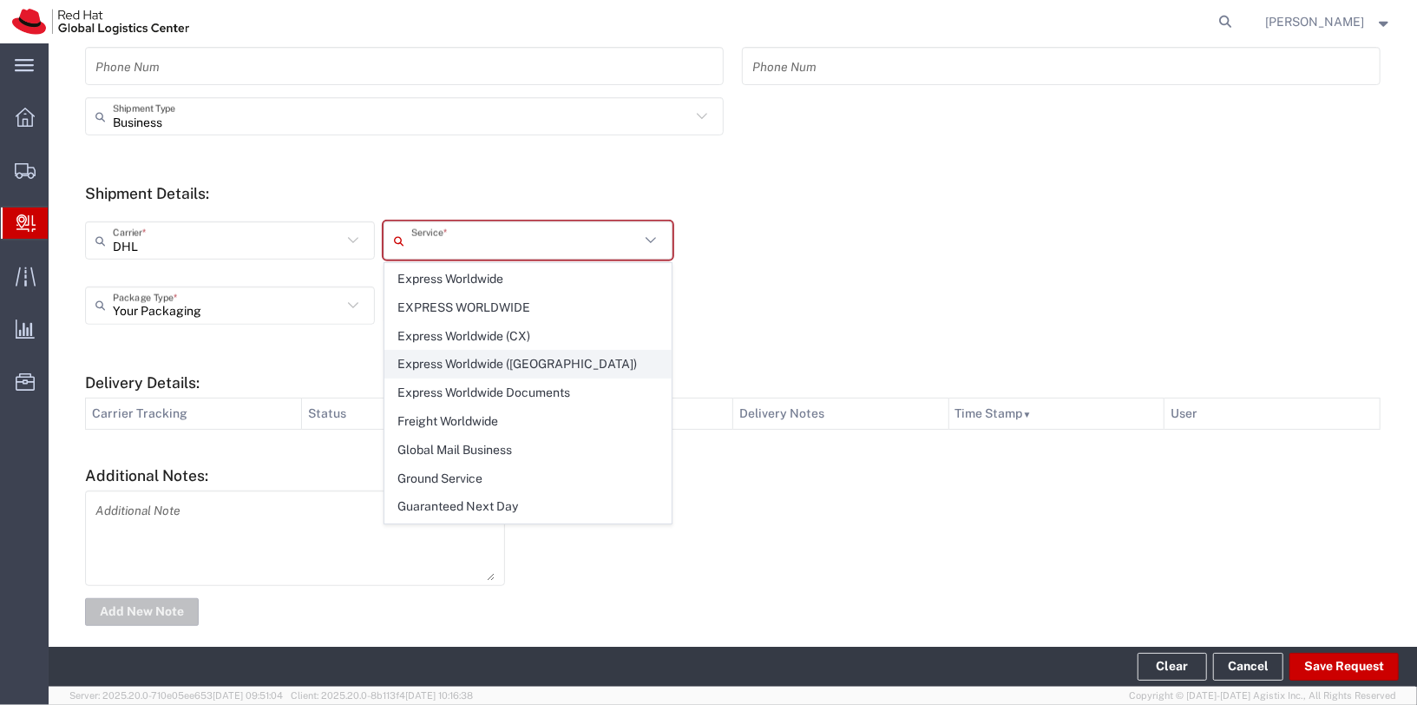
scroll to position [1154, 0]
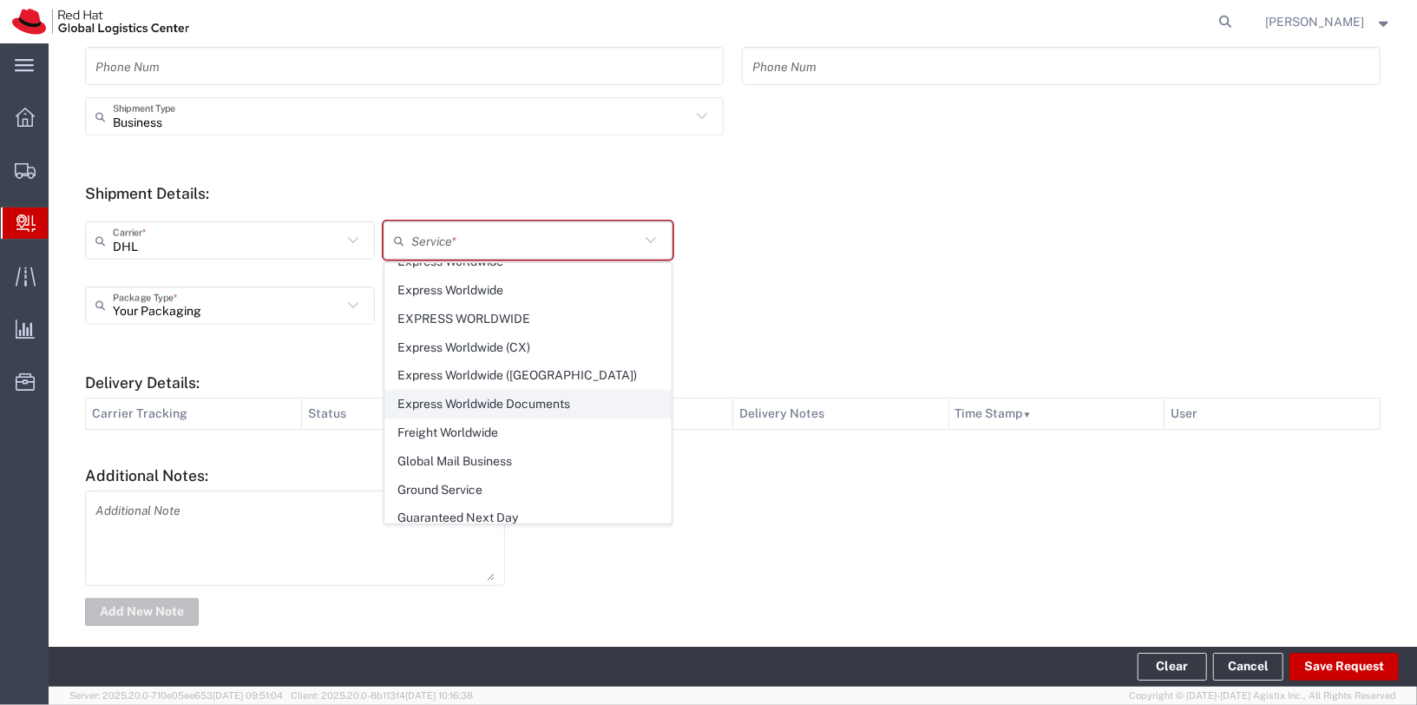
click at [573, 390] on span "Express Worldwide Documents" at bounding box center [528, 403] width 286 height 27
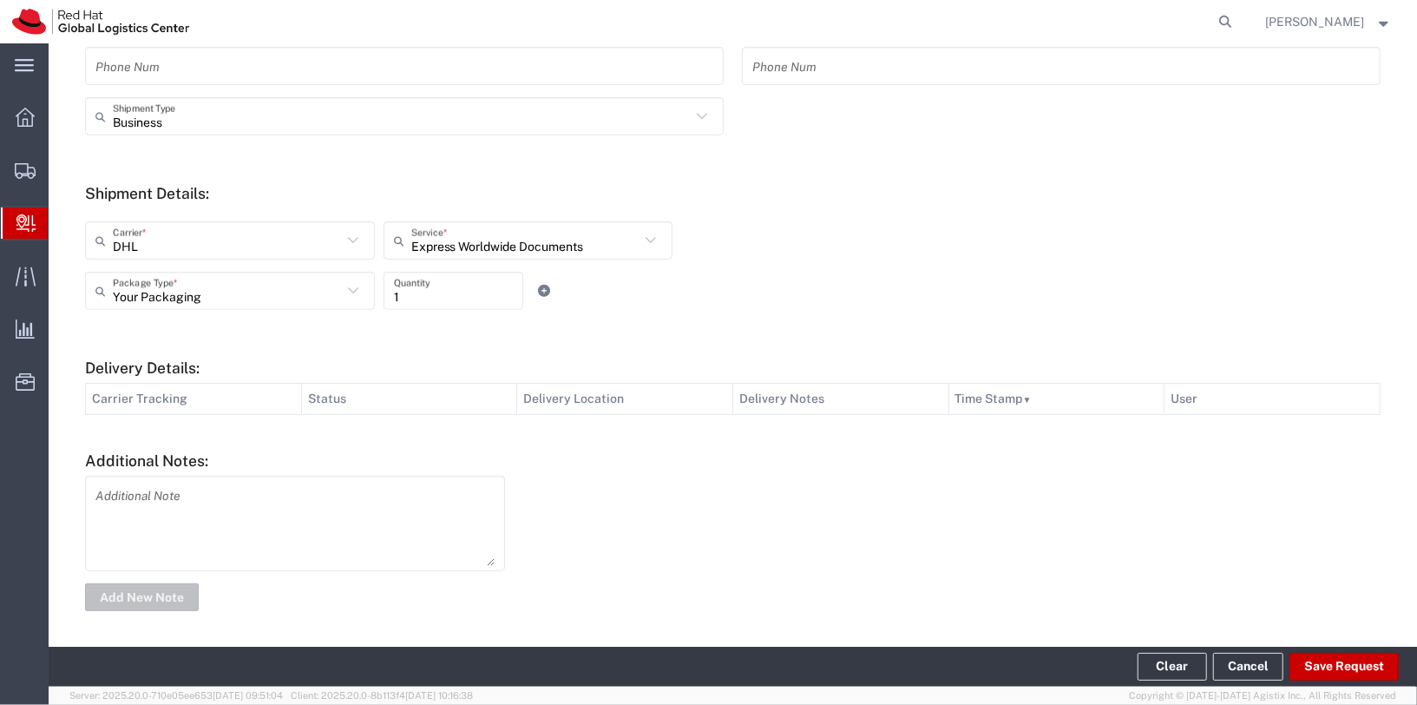
type input "Express Worldwide Documents"
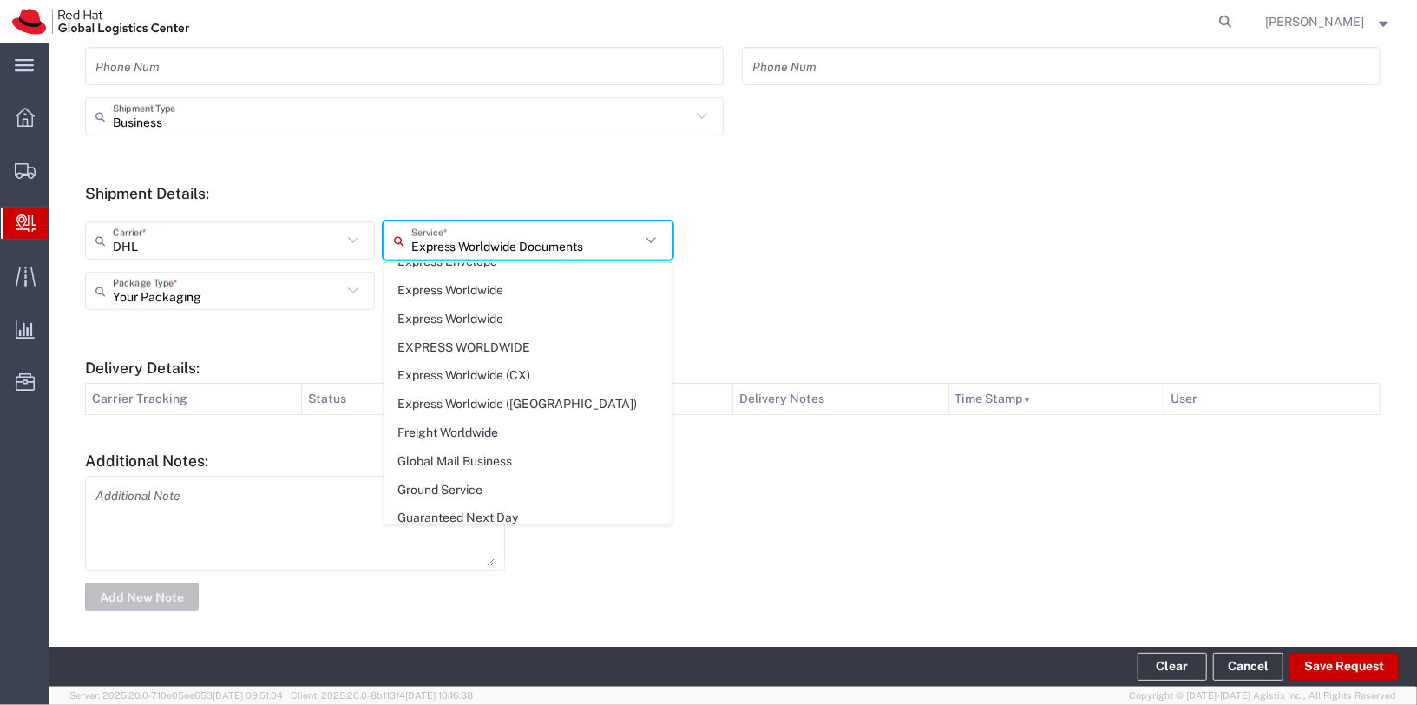
scroll to position [0, 0]
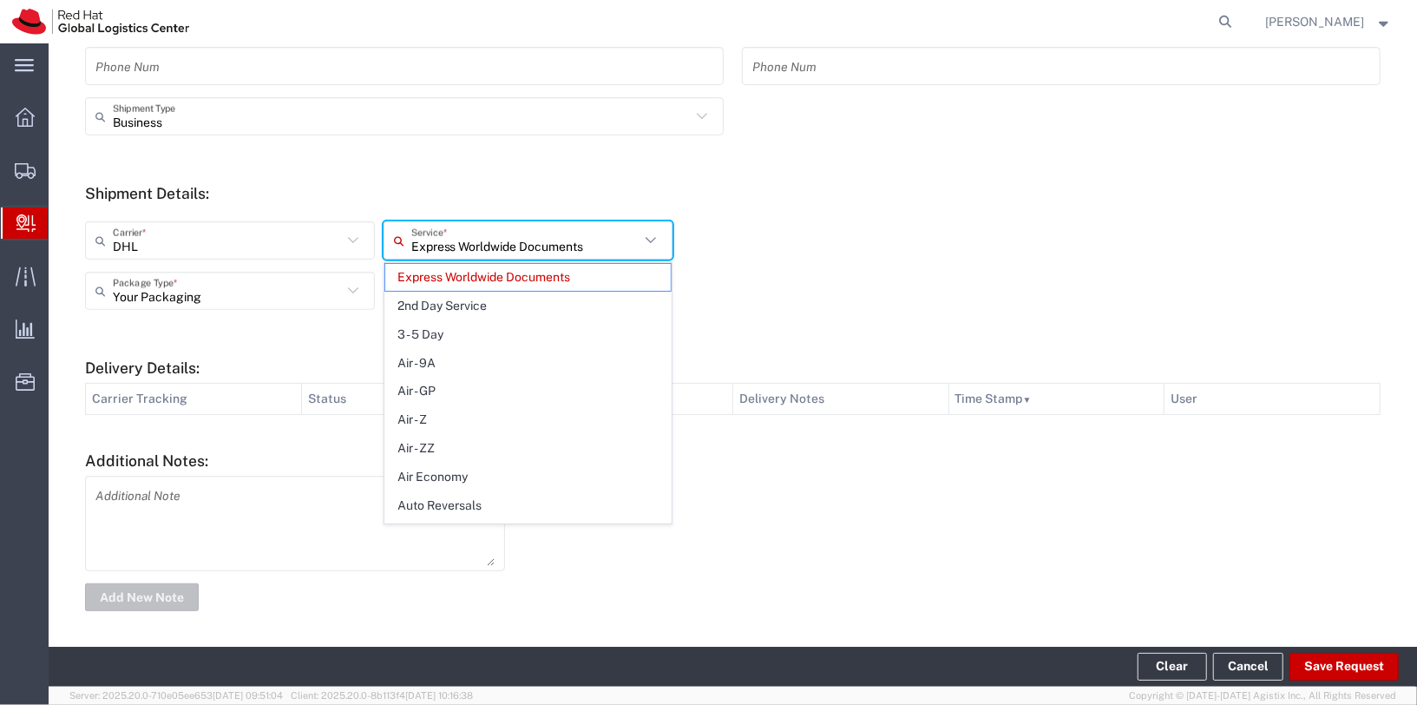
click at [572, 235] on input "Express Worldwide Documents" at bounding box center [525, 241] width 229 height 30
click at [917, 298] on div "Your Packaging Package Type * Case(s) Envelope PAK Skid(s) Your Packaging 1 Qua…" at bounding box center [528, 297] width 895 height 50
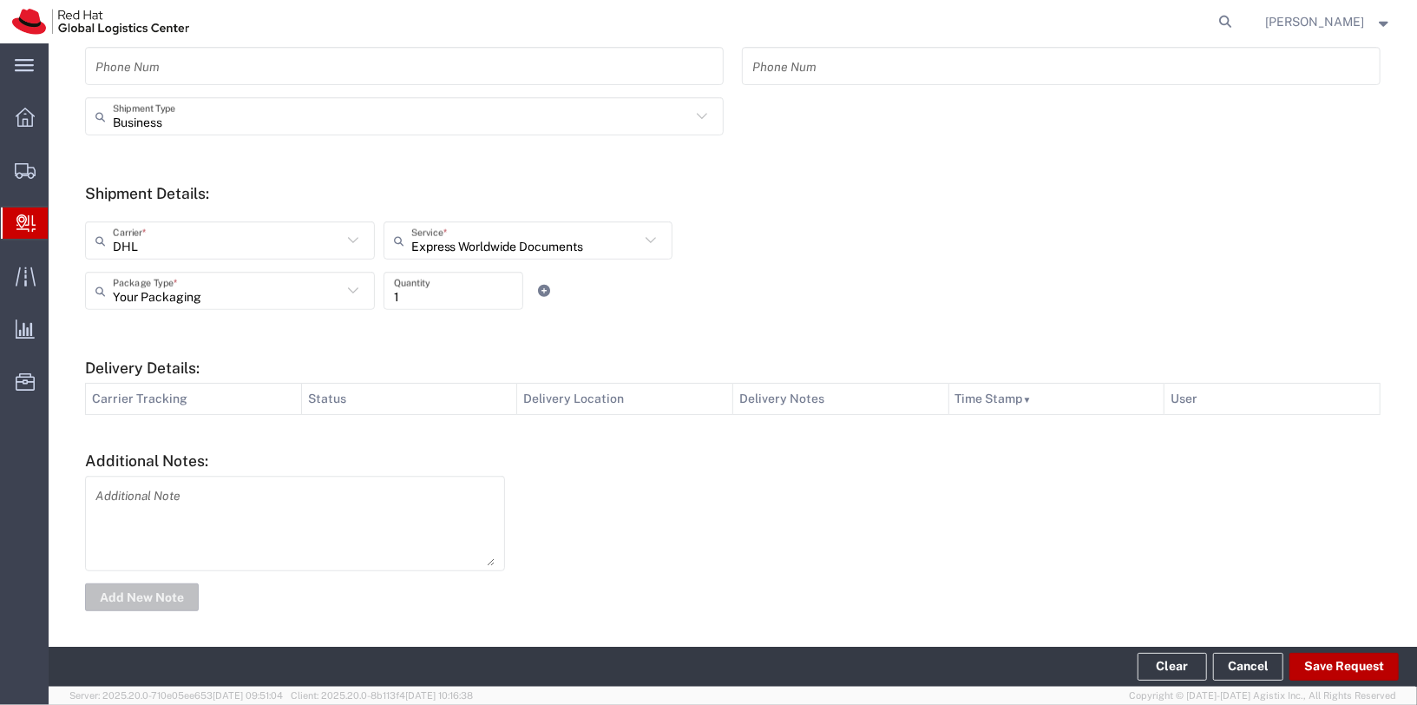
click at [1332, 664] on button "Save Request" at bounding box center [1343, 666] width 109 height 28
type input "[GEOGRAPHIC_DATA]"
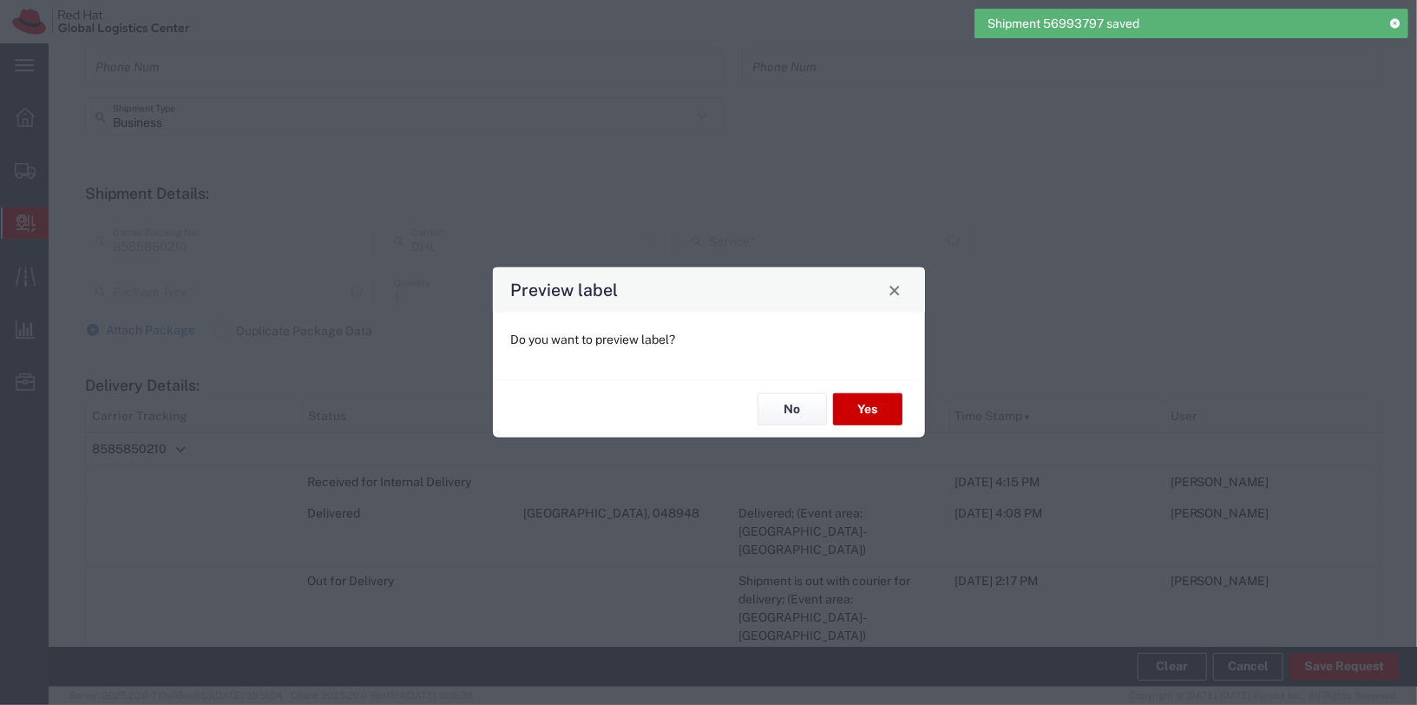
type input "Your Packaging"
type input "Express Worldwide"
click at [802, 402] on button "No" at bounding box center [791, 409] width 69 height 32
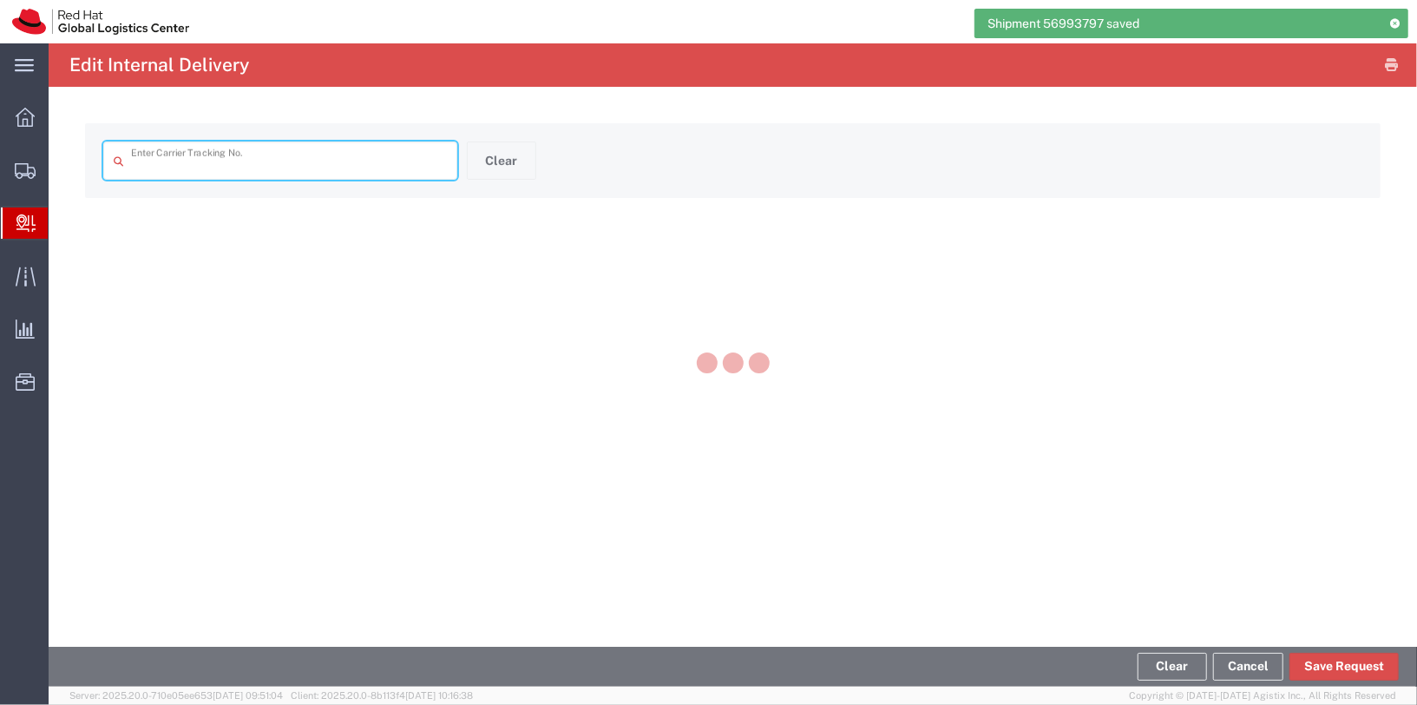
type input "8585850210"
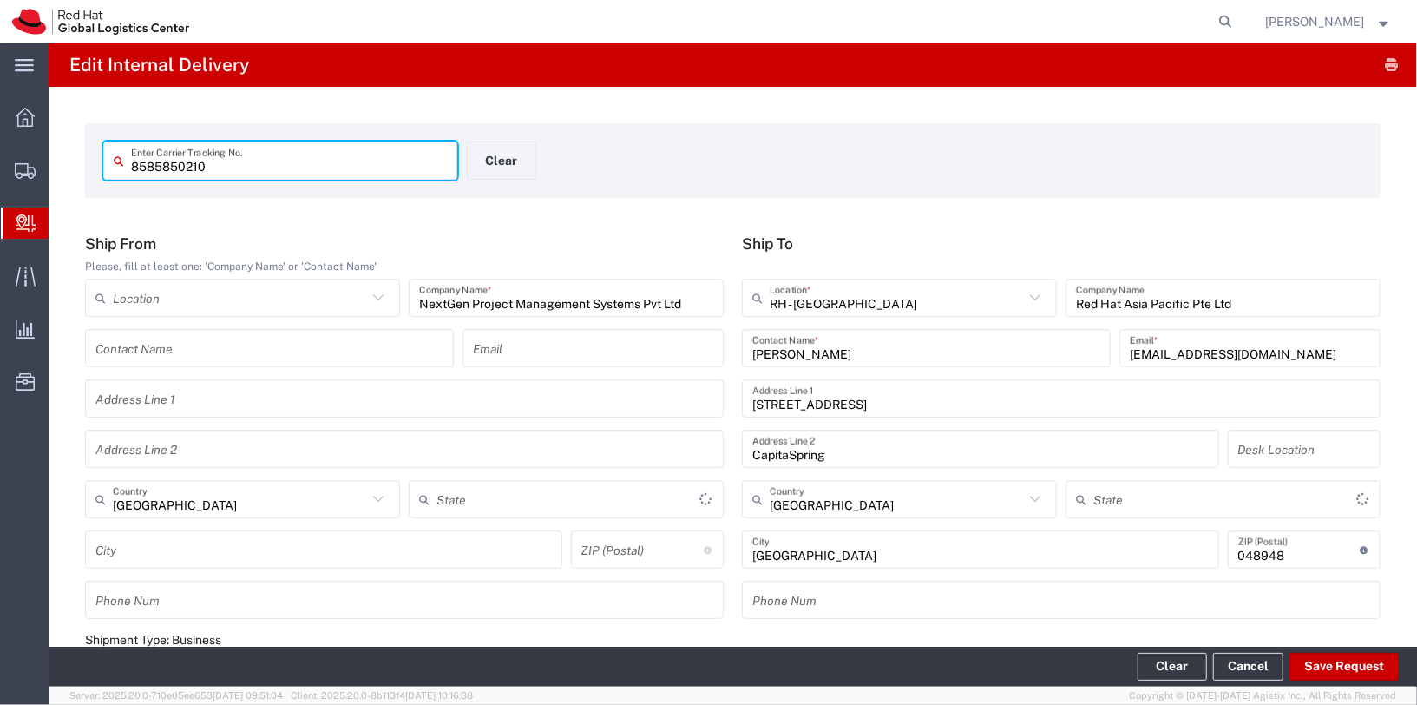
type input "Your Packaging"
type input "Express Worldwide"
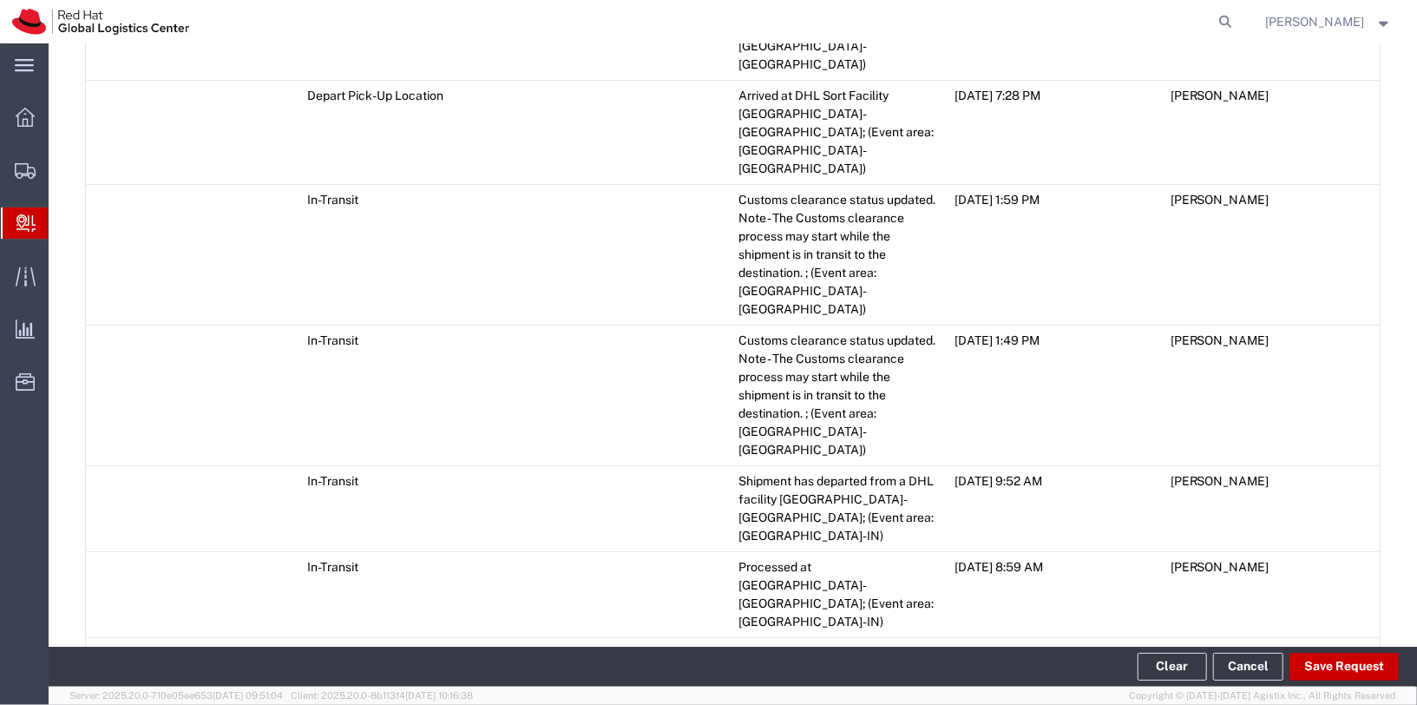
scroll to position [1525, 0]
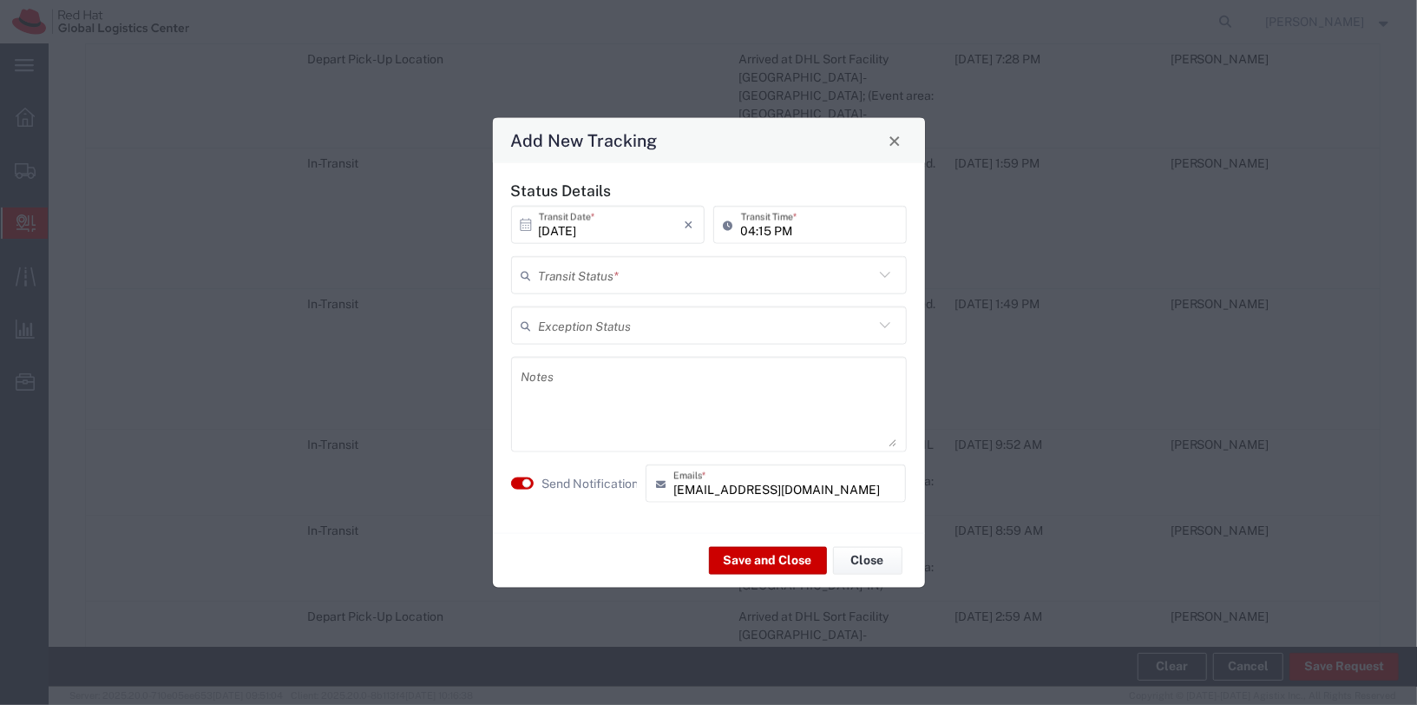
click at [821, 272] on input "text" at bounding box center [706, 274] width 335 height 30
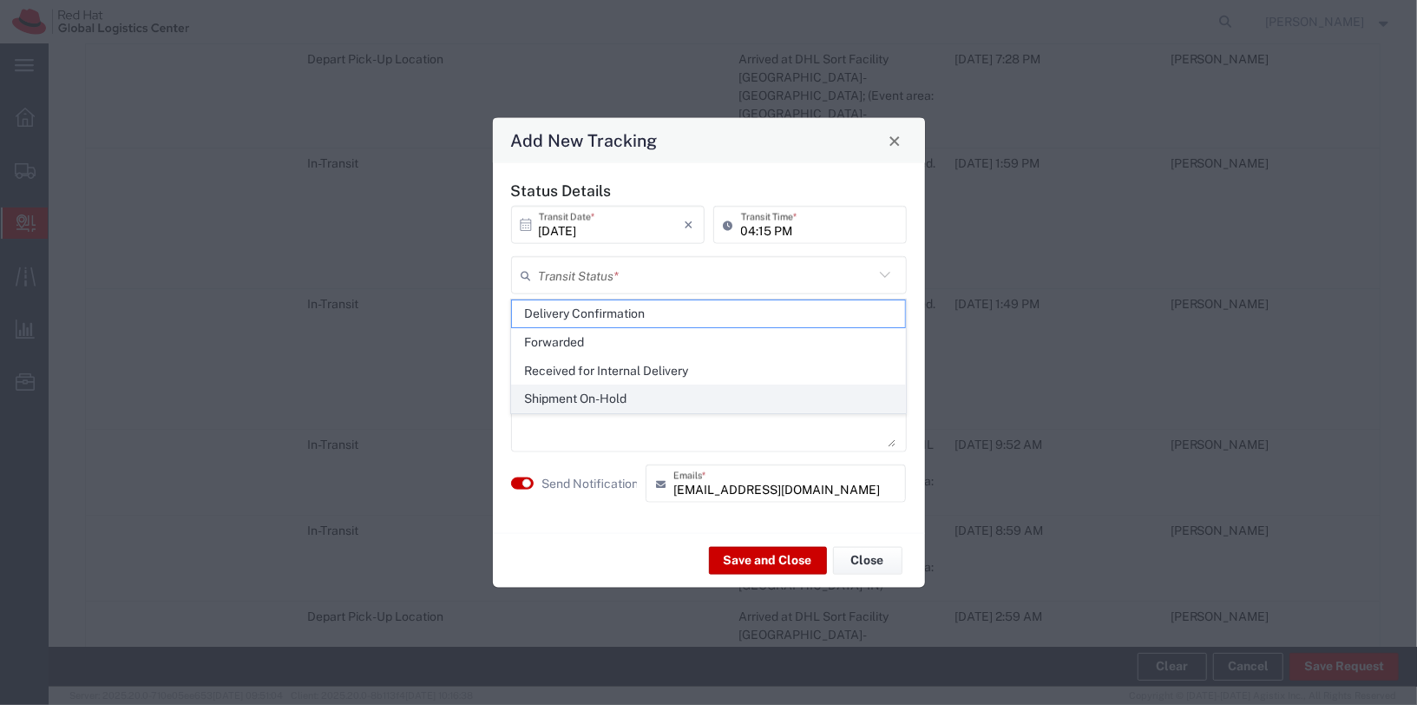
click at [691, 388] on span "Shipment On-Hold" at bounding box center [708, 398] width 393 height 27
type input "Shipment On-Hold"
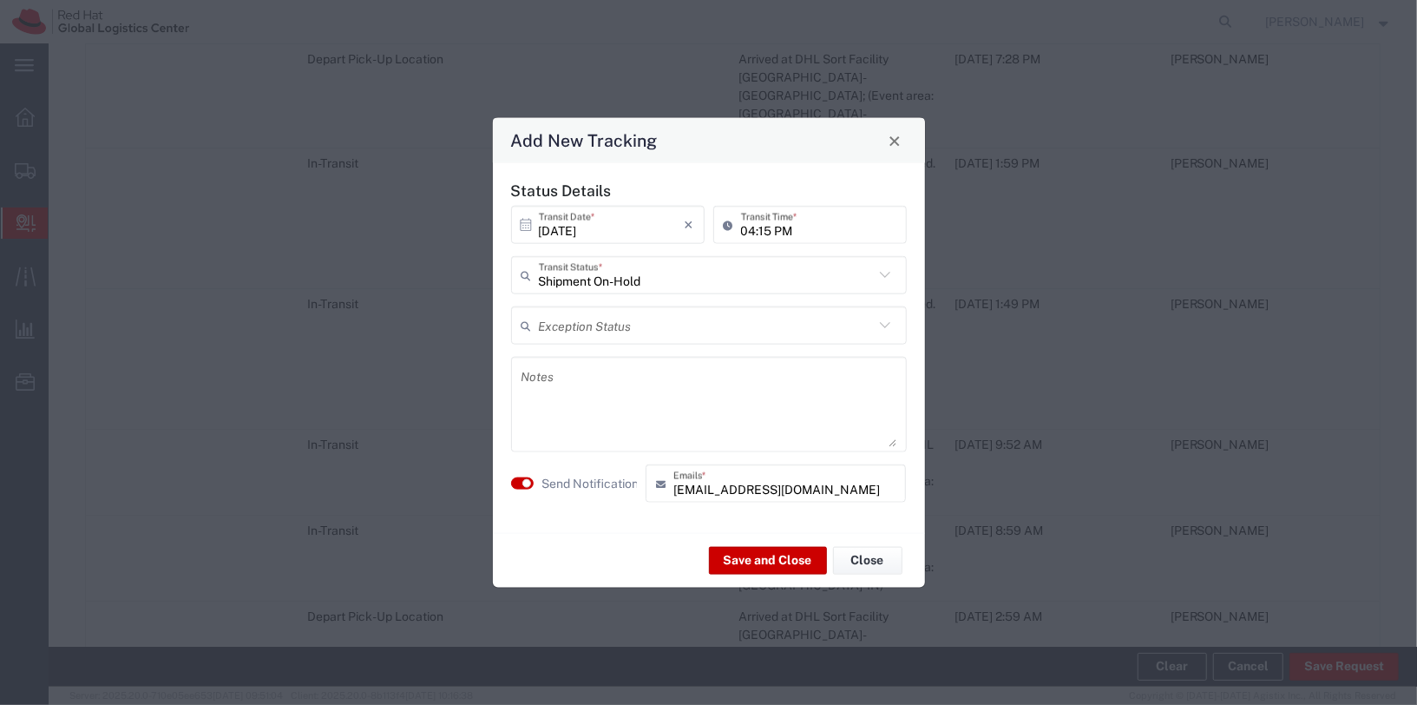
click at [678, 390] on textarea at bounding box center [708, 404] width 375 height 85
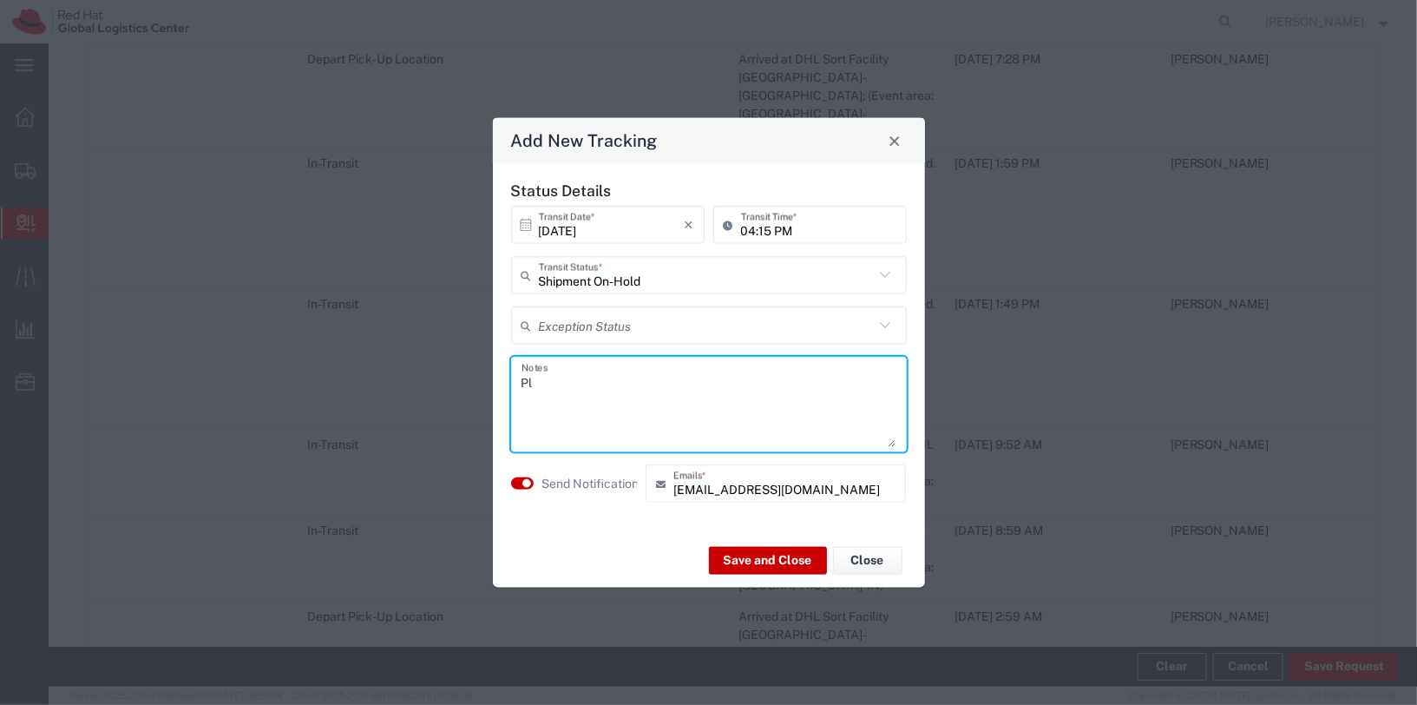
type textarea "P"
click at [574, 369] on textarea "Kindly collect your package from reception. Thank you." at bounding box center [708, 404] width 375 height 85
click at [633, 412] on textarea "Hi [PERSON_NAME], Kindly collect your package from reception. Thank you." at bounding box center [708, 404] width 375 height 85
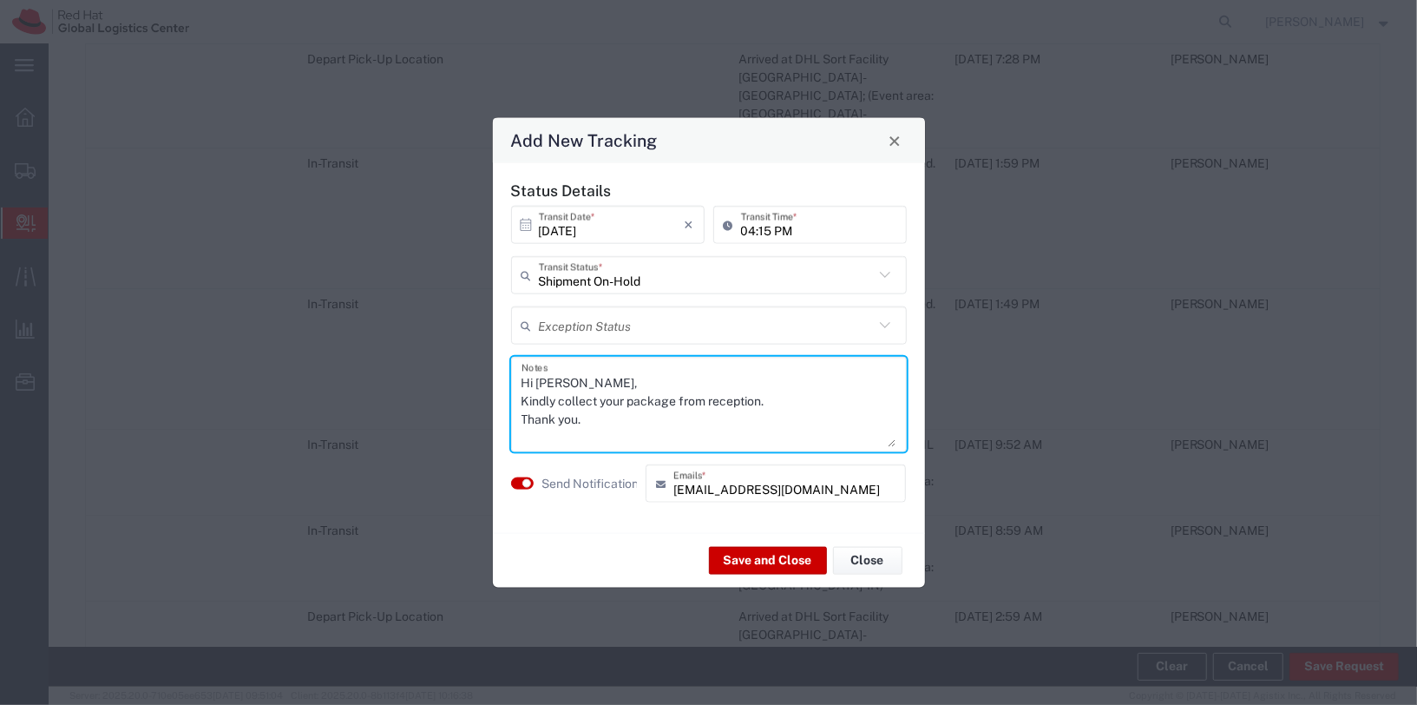
click at [633, 412] on textarea "Hi [PERSON_NAME], Kindly collect your package from reception. Thank you." at bounding box center [708, 404] width 375 height 85
click at [631, 416] on textarea "Hi [PERSON_NAME], Kindly collect your package from reception. Thank you." at bounding box center [708, 404] width 375 height 85
click at [646, 410] on textarea "Hi [PERSON_NAME], Kindly collect your package from reception. Thank you." at bounding box center [708, 404] width 375 height 85
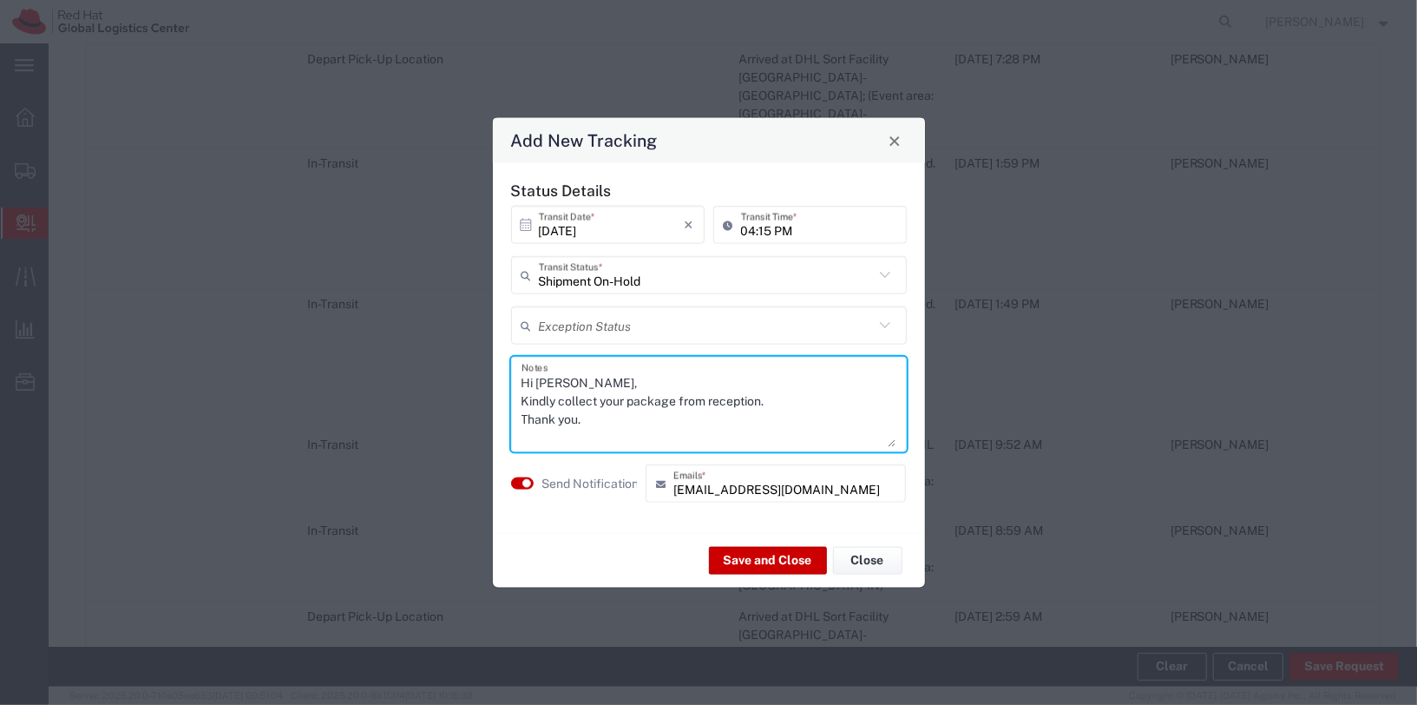
click at [694, 399] on textarea "Hi [PERSON_NAME], Kindly collect your package from reception. Thank you." at bounding box center [708, 404] width 375 height 85
drag, startPoint x: 763, startPoint y: 408, endPoint x: 697, endPoint y: 401, distance: 66.3
click at [697, 401] on textarea "Hi [PERSON_NAME], Kindly collect your package from reception. Thank you." at bounding box center [708, 404] width 375 height 85
click at [766, 429] on textarea "Hi [PERSON_NAME], Kindly collect your package from reception. Thank you." at bounding box center [708, 404] width 375 height 85
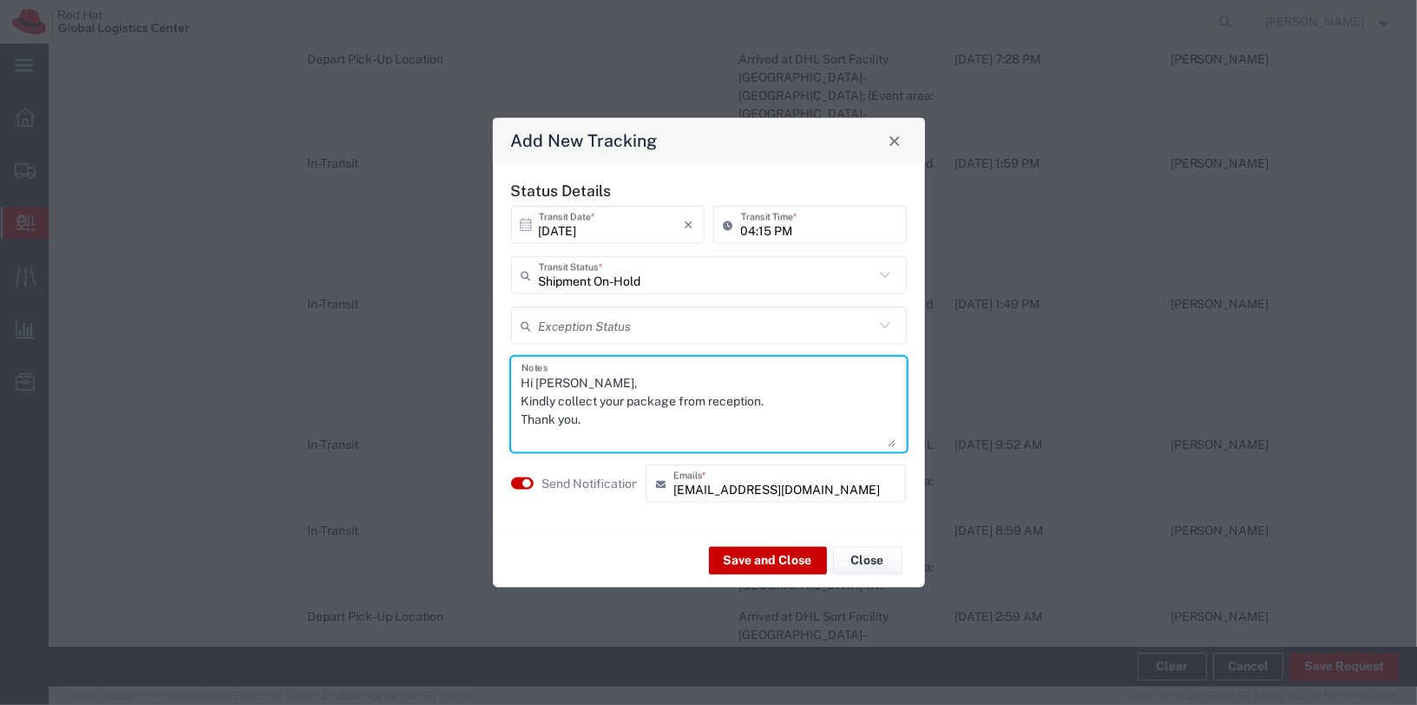
click at [534, 402] on textarea "Hi [PERSON_NAME], Kindly collect your package from reception. Thank you." at bounding box center [708, 404] width 375 height 85
click at [536, 397] on textarea "Hi Adeline, Please collect your package from reception. Thank you." at bounding box center [708, 404] width 375 height 85
type textarea "Hi [PERSON_NAME], Kindly collect your package from reception. Thank you."
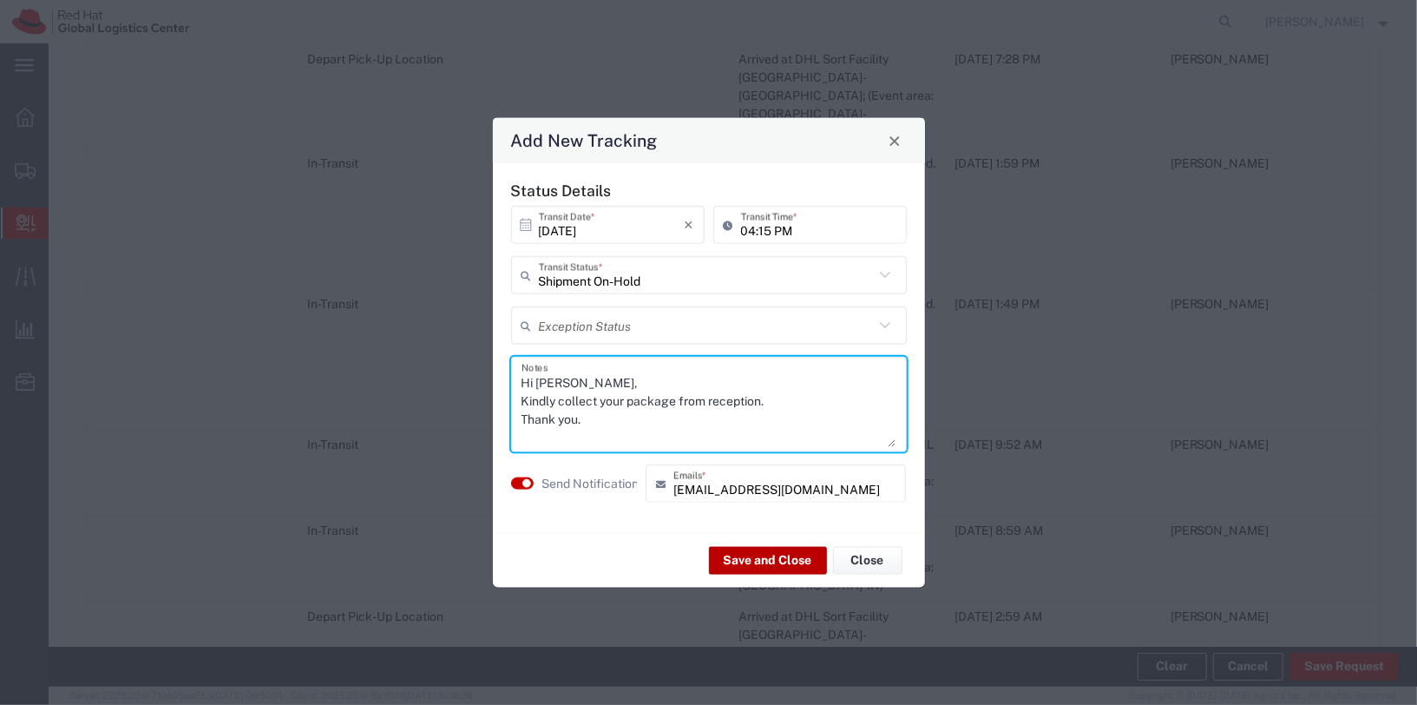
click at [755, 556] on button "Save and Close" at bounding box center [768, 560] width 118 height 28
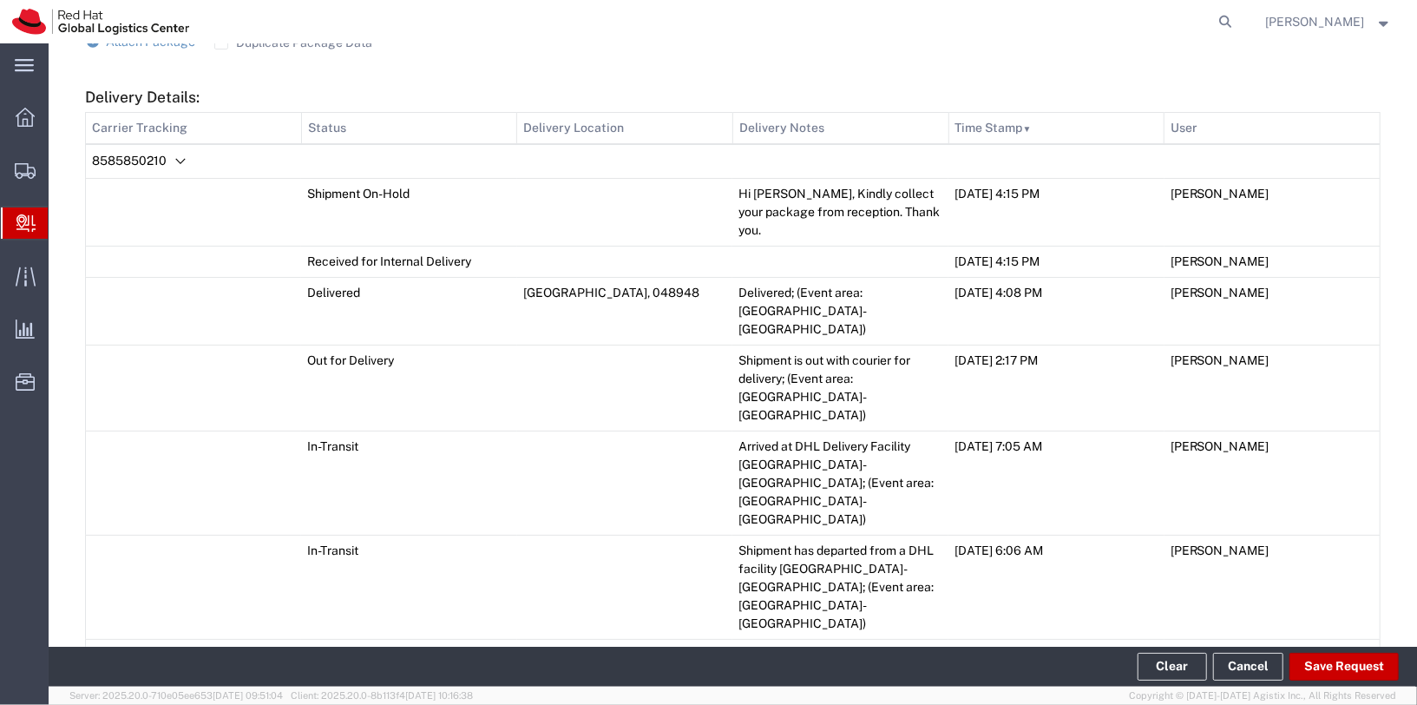
scroll to position [0, 0]
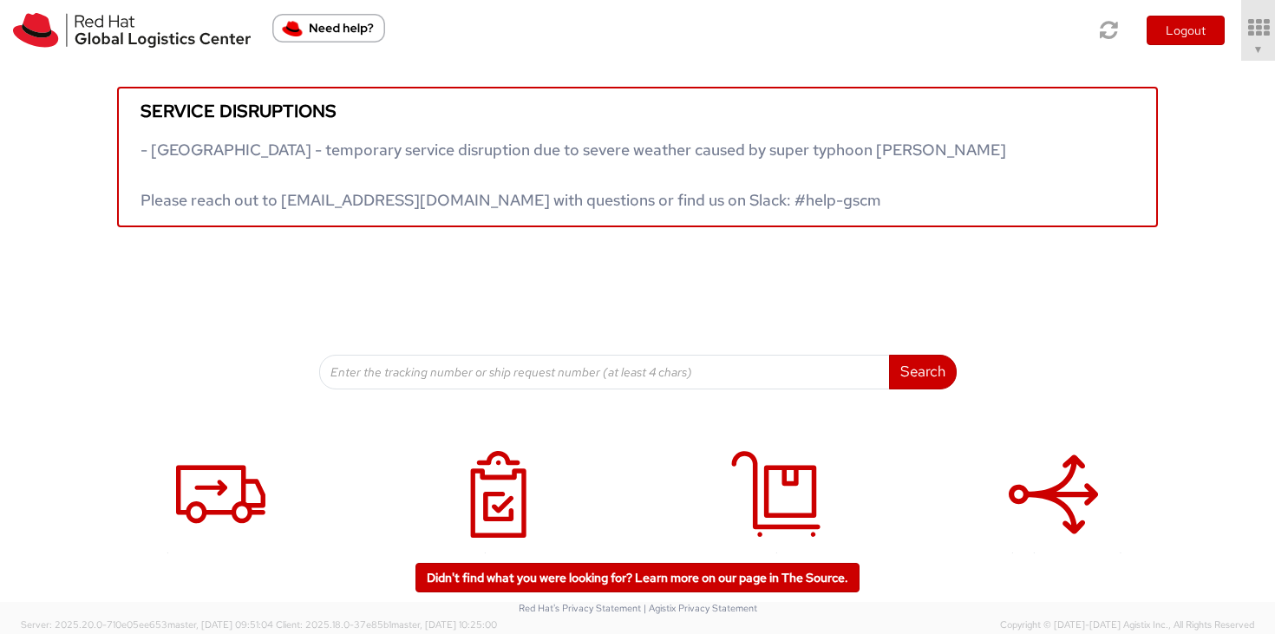
click at [1236, 50] on li "Logout" at bounding box center [1185, 30] width 109 height 61
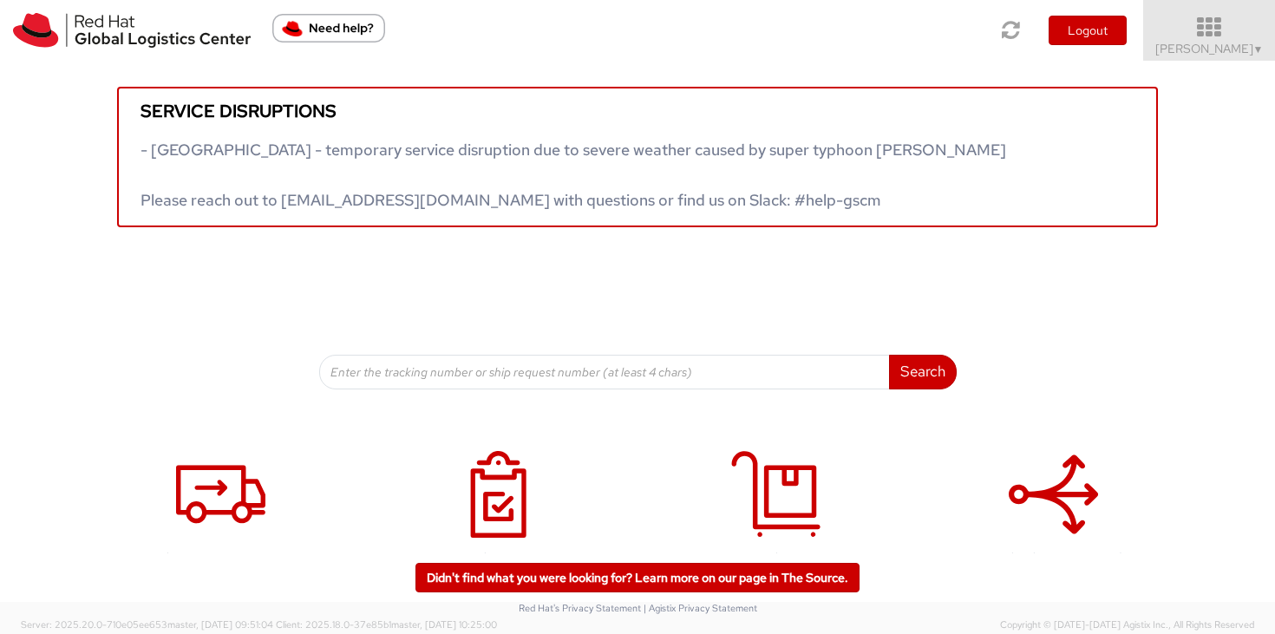
click at [1245, 51] on span "Sally Chua ▼" at bounding box center [1210, 49] width 108 height 16
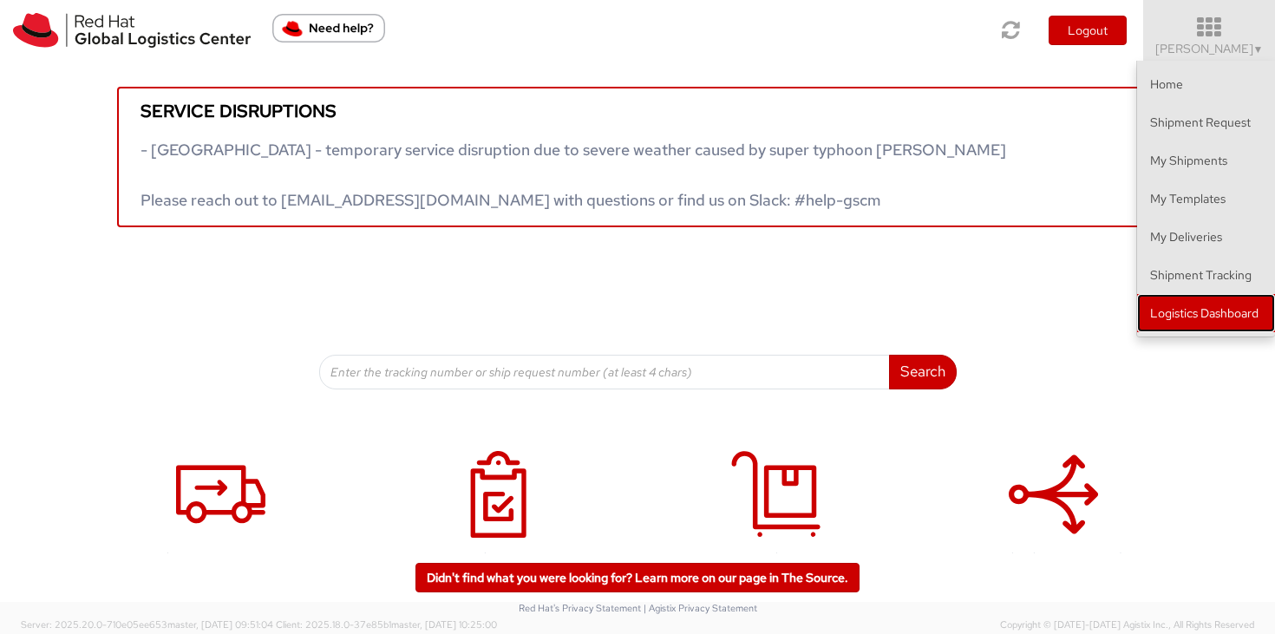
click at [1205, 319] on link "Logistics Dashboard" at bounding box center [1206, 313] width 138 height 38
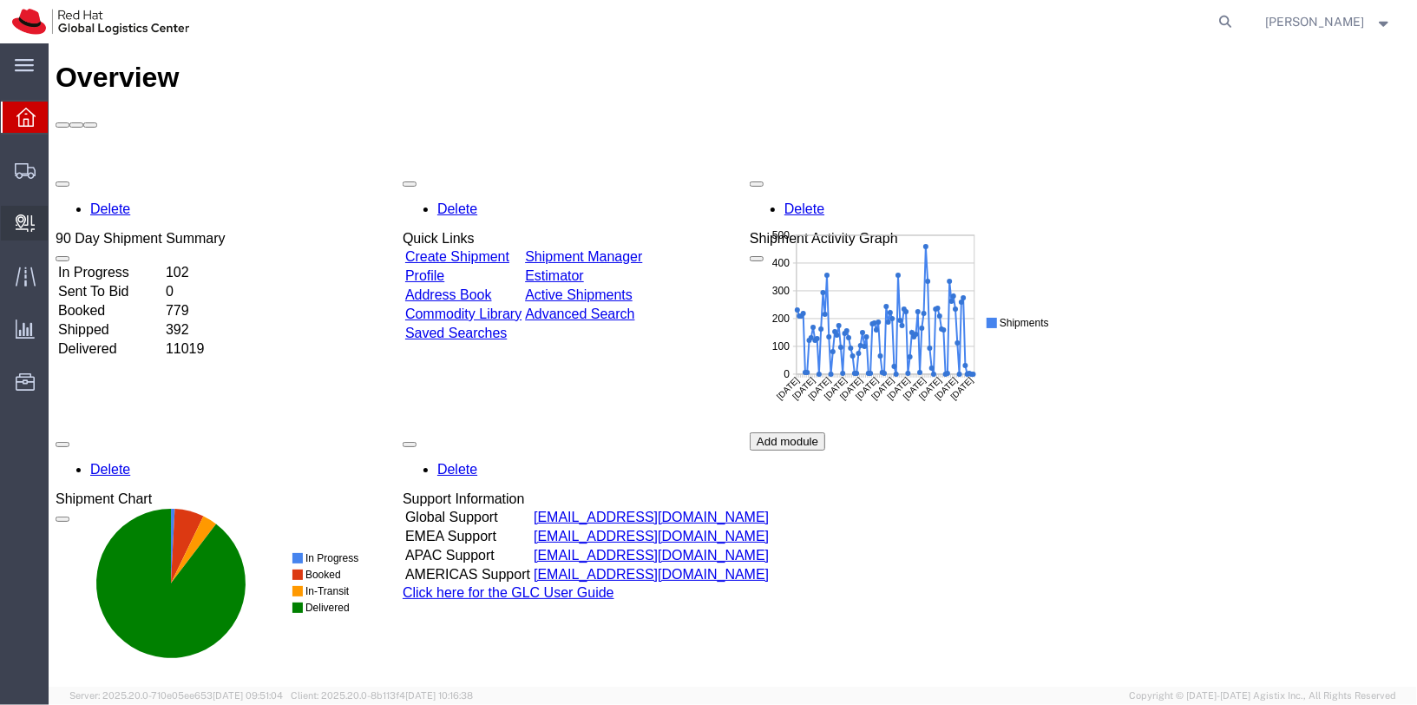
click at [60, 223] on span "Internal Delivery" at bounding box center [54, 223] width 12 height 35
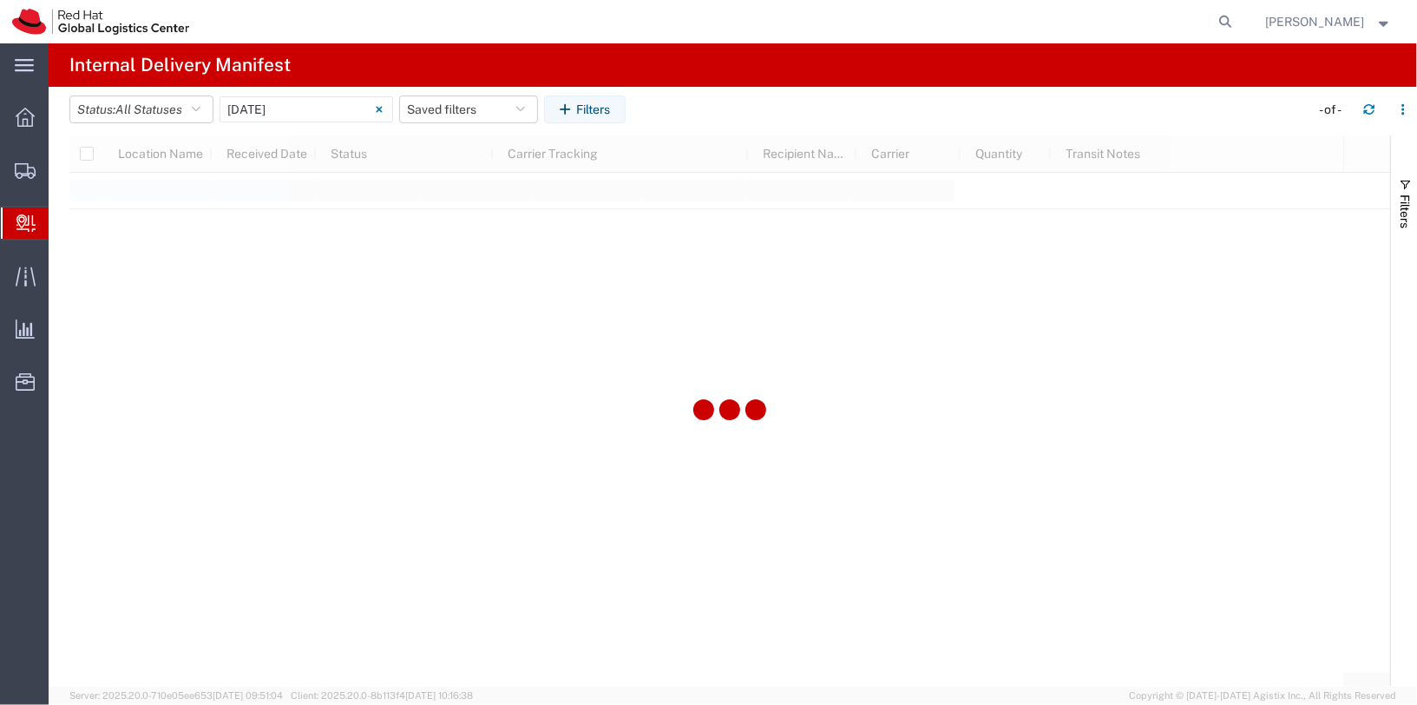
type input "[DATE]"
type input "[DATE] - [DATE]"
click at [364, 108] on input "[DATE] - [DATE]" at bounding box center [307, 109] width 174 height 26
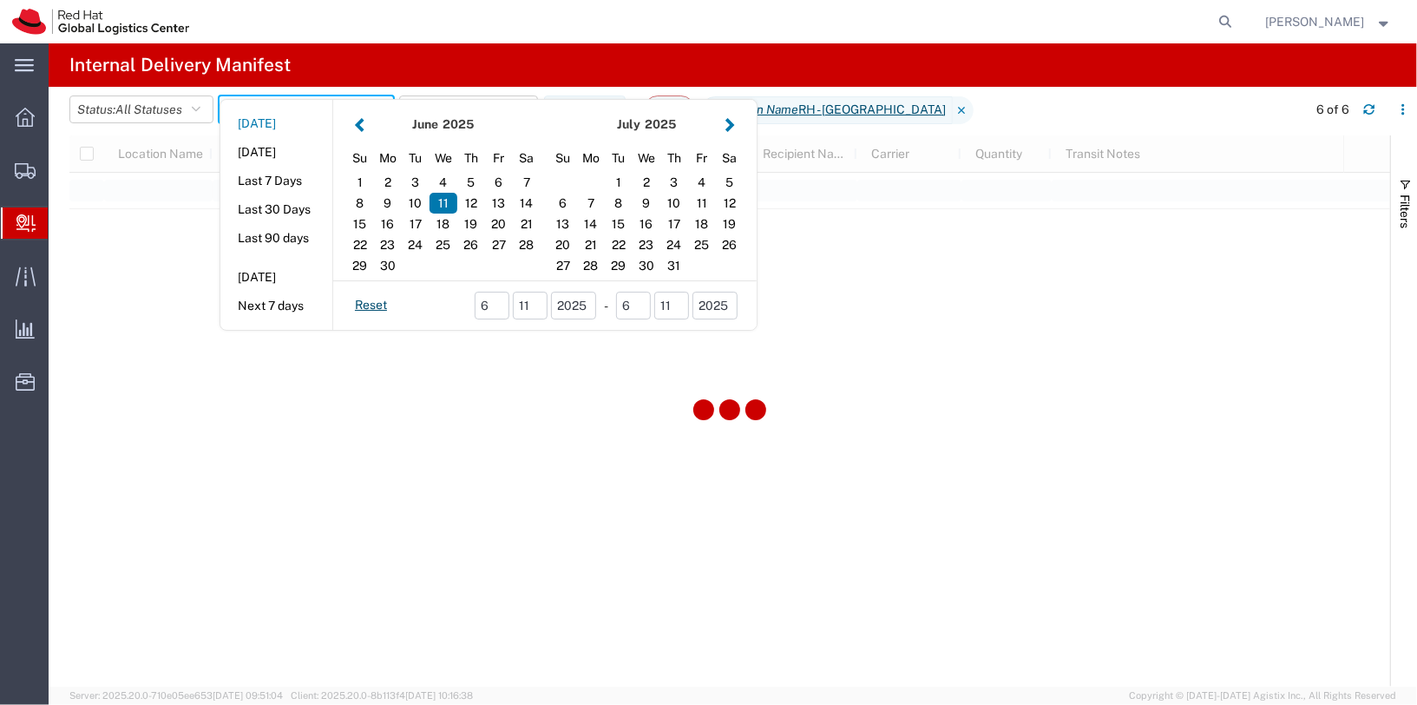
click at [268, 134] on button "[DATE]" at bounding box center [276, 123] width 112 height 27
type input "[DATE]"
type input "[DATE] - [DATE]"
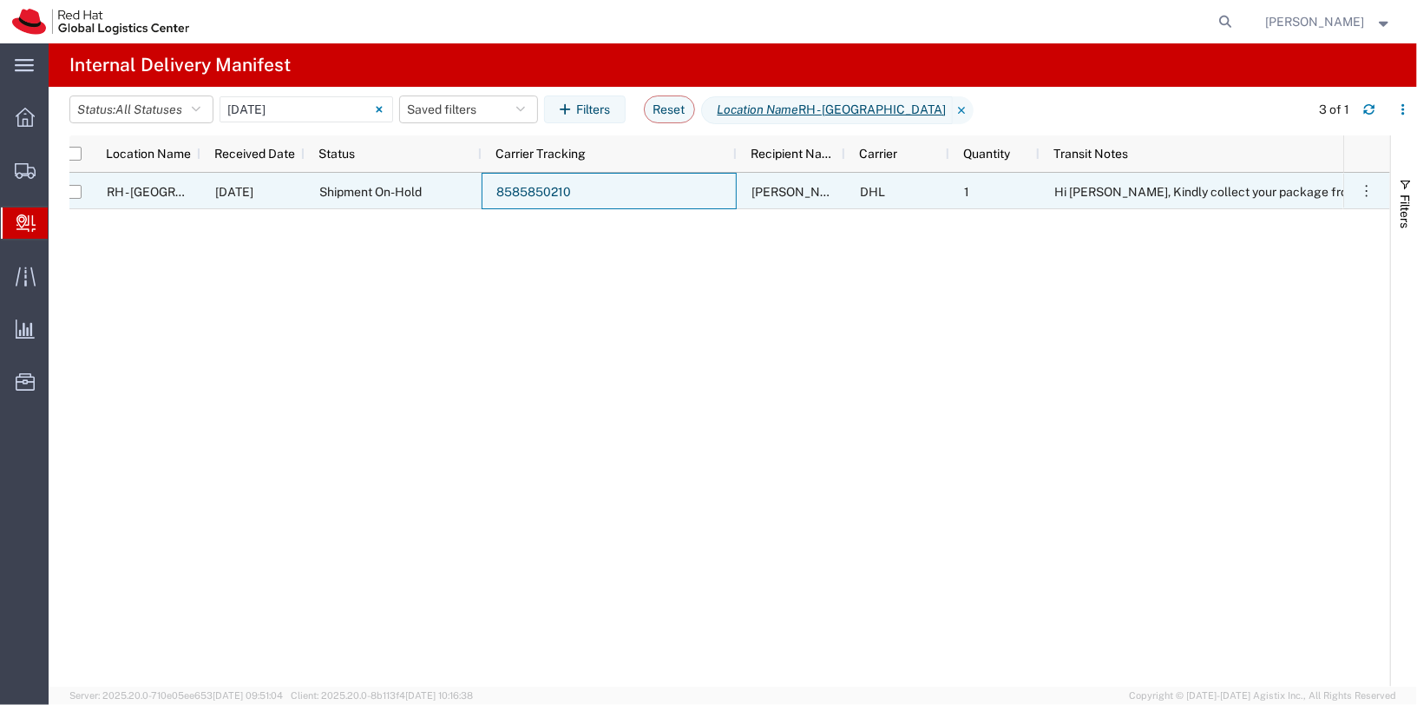
click at [527, 196] on link "8585850210" at bounding box center [533, 192] width 75 height 14
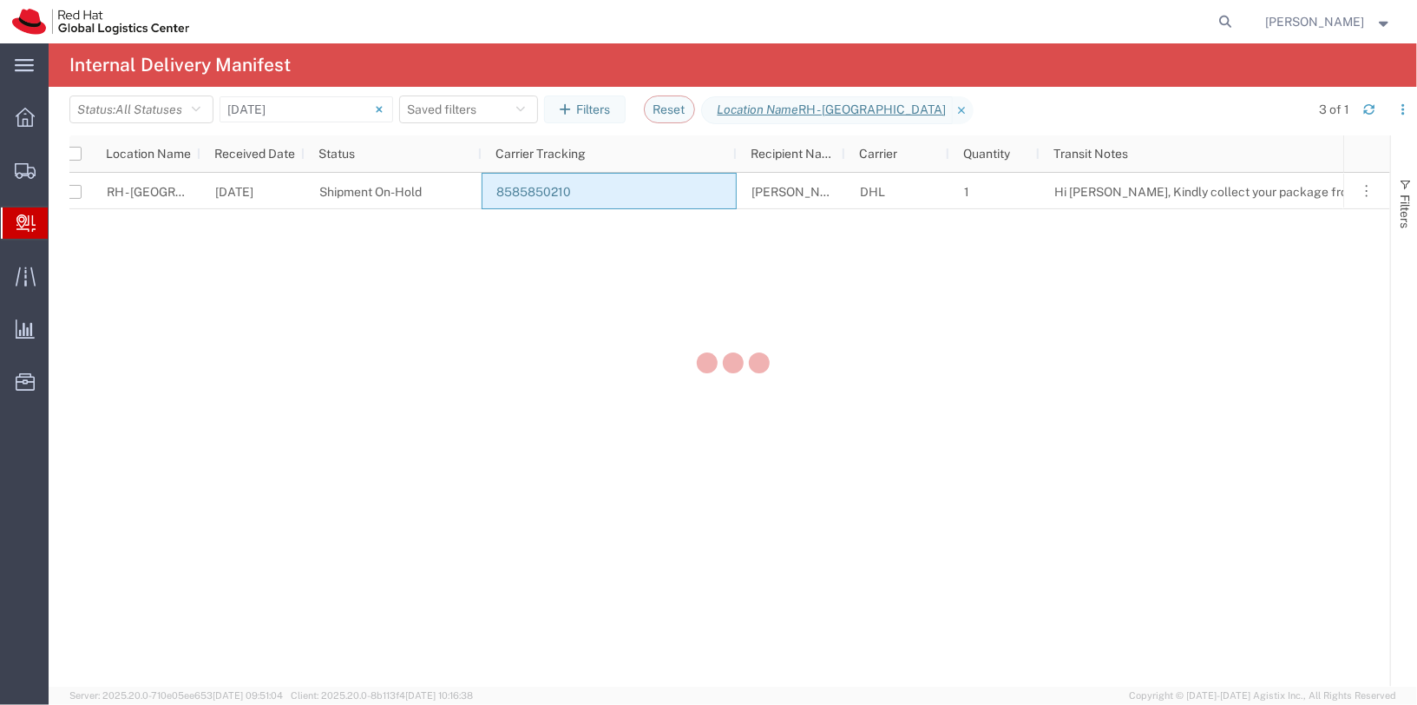
click at [527, 191] on div at bounding box center [733, 364] width 1368 height 643
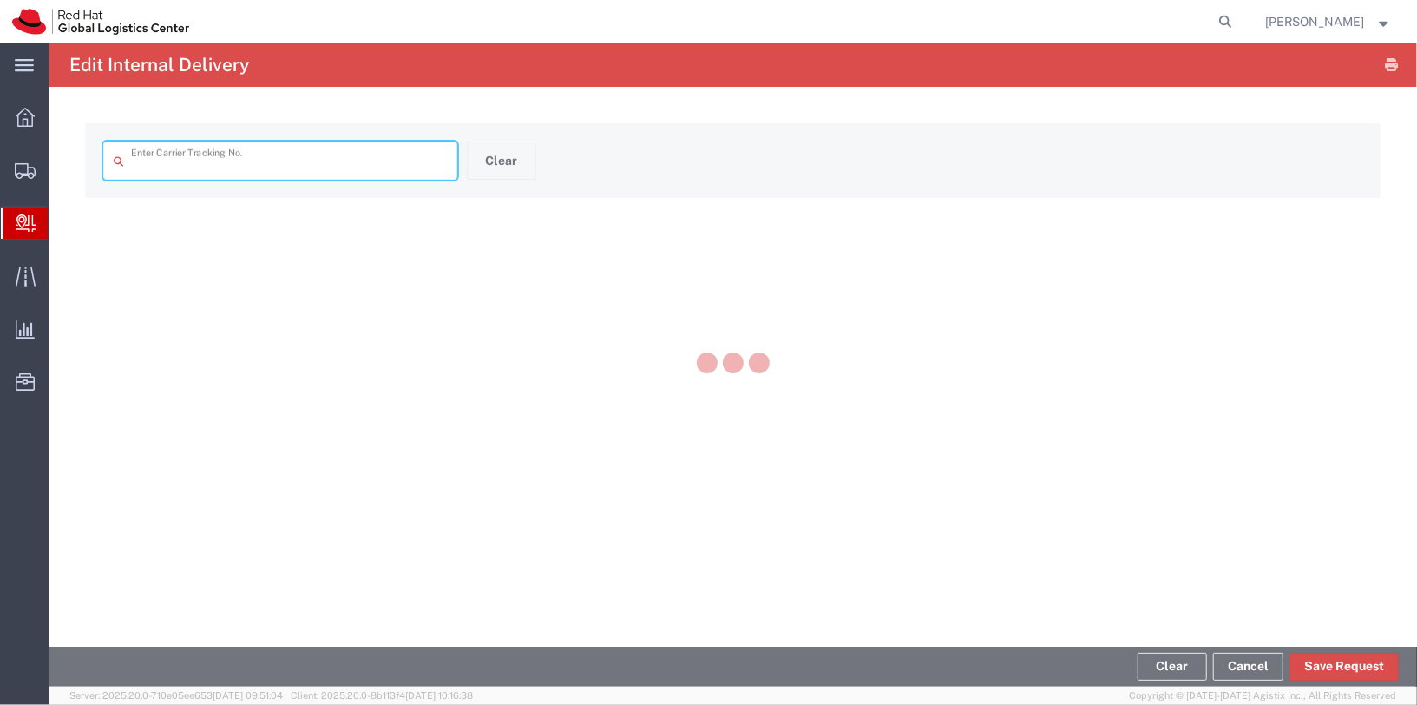
type input "8585850210"
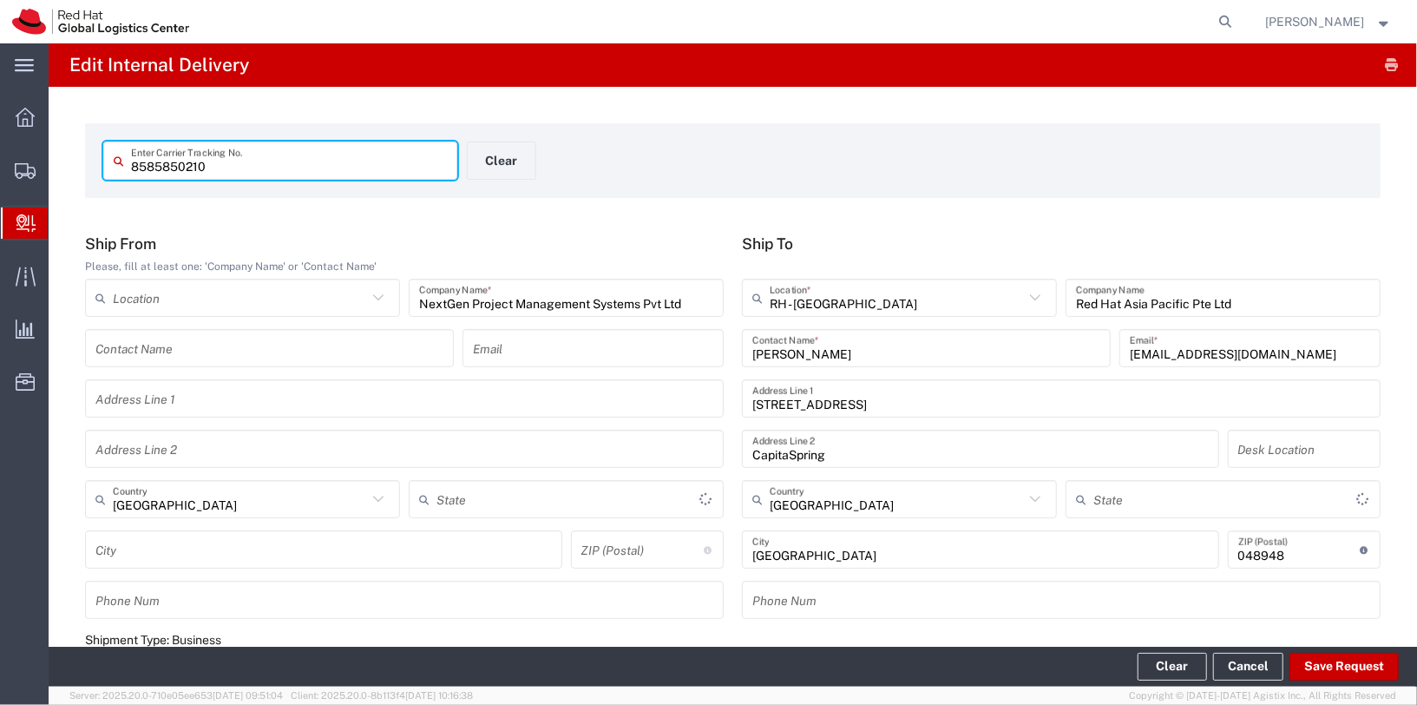
type input "Your Packaging"
type input "DHL"
type input "Express Worldwide"
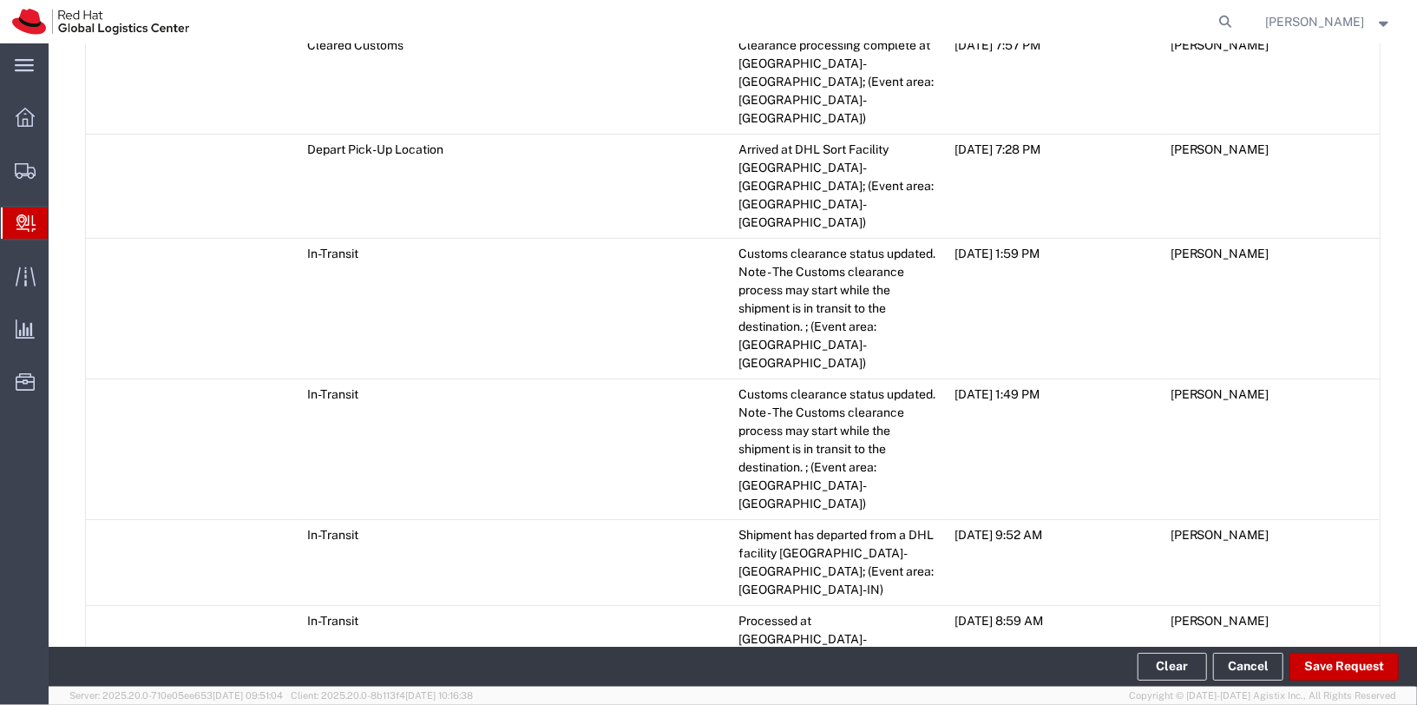
scroll to position [1508, 0]
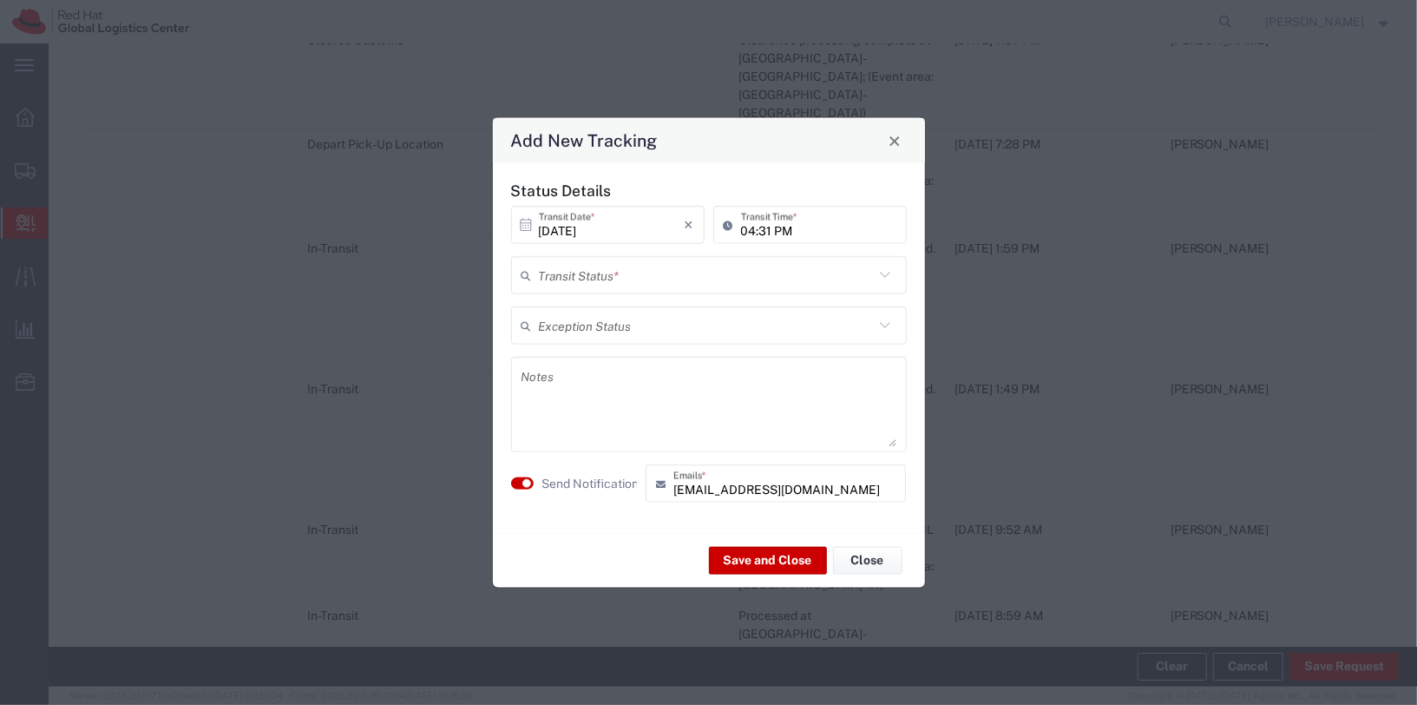
drag, startPoint x: 711, startPoint y: 281, endPoint x: 693, endPoint y: 303, distance: 28.3
click at [711, 281] on input "text" at bounding box center [706, 274] width 335 height 30
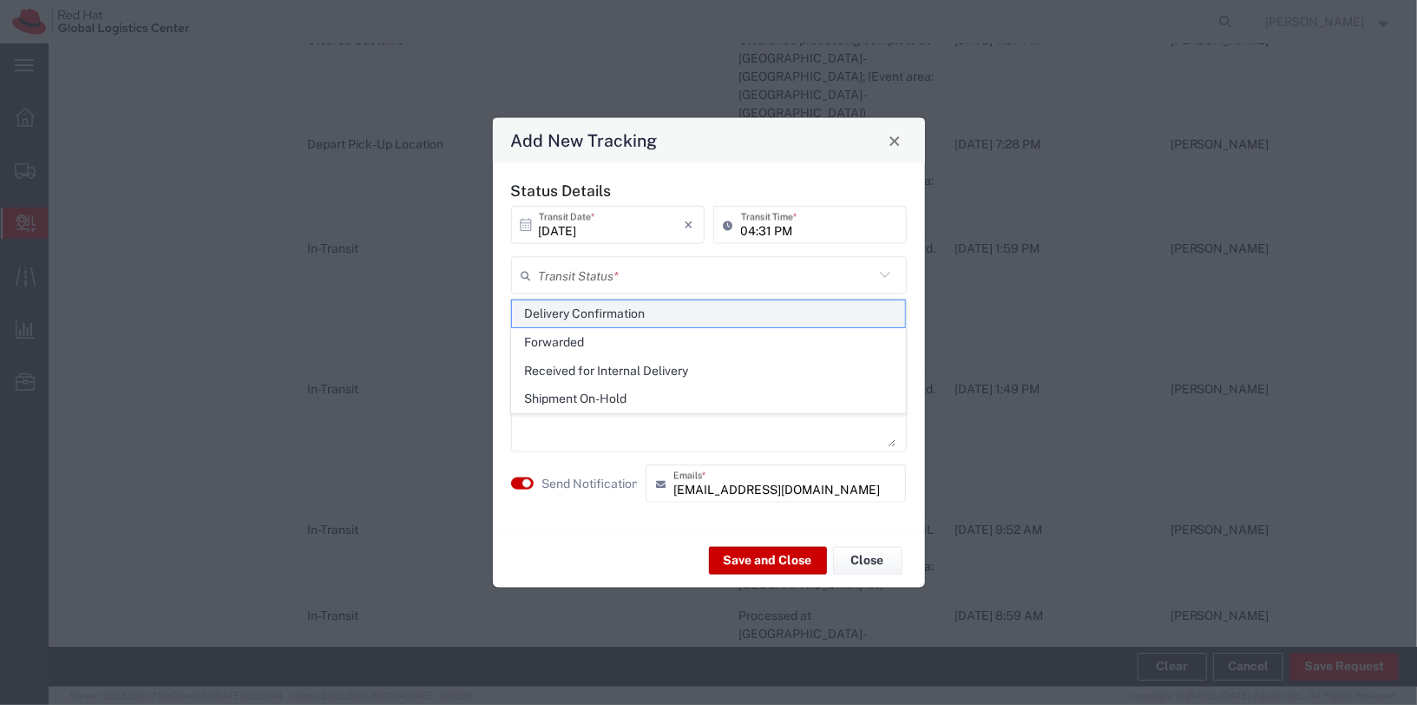
click at [668, 312] on span "Delivery Confirmation" at bounding box center [708, 313] width 393 height 27
type input "Delivery Confirmation"
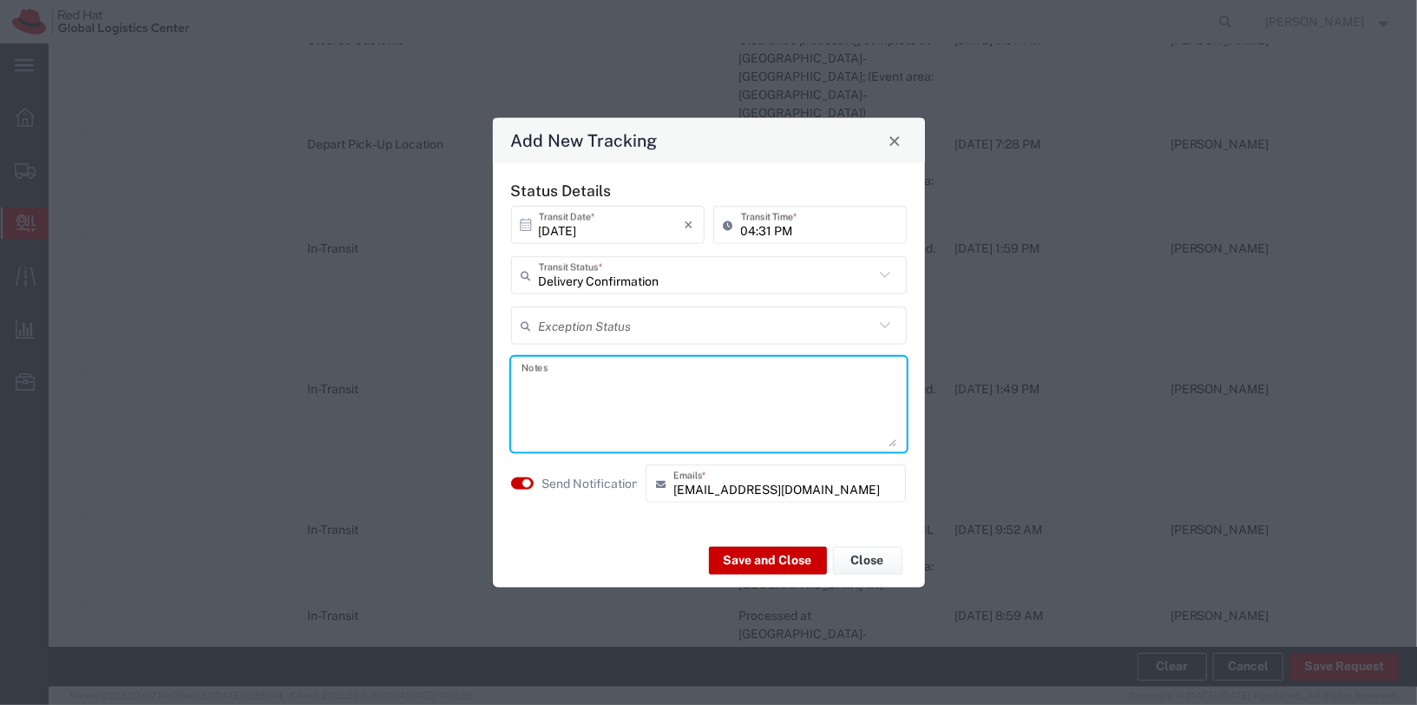
click at [623, 385] on textarea at bounding box center [708, 404] width 375 height 85
type textarea "Collected"
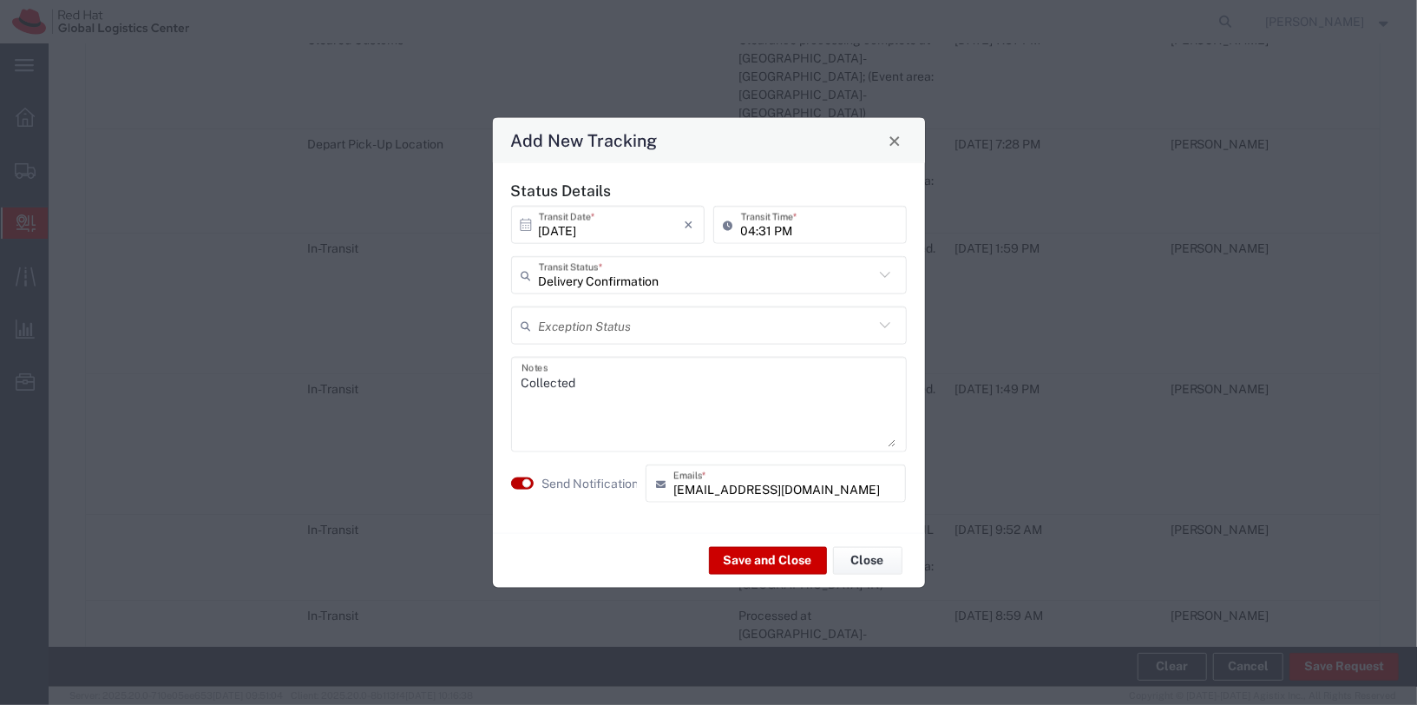
click at [522, 481] on small "button" at bounding box center [526, 483] width 9 height 9
click at [770, 560] on button "Save and Close" at bounding box center [768, 560] width 118 height 28
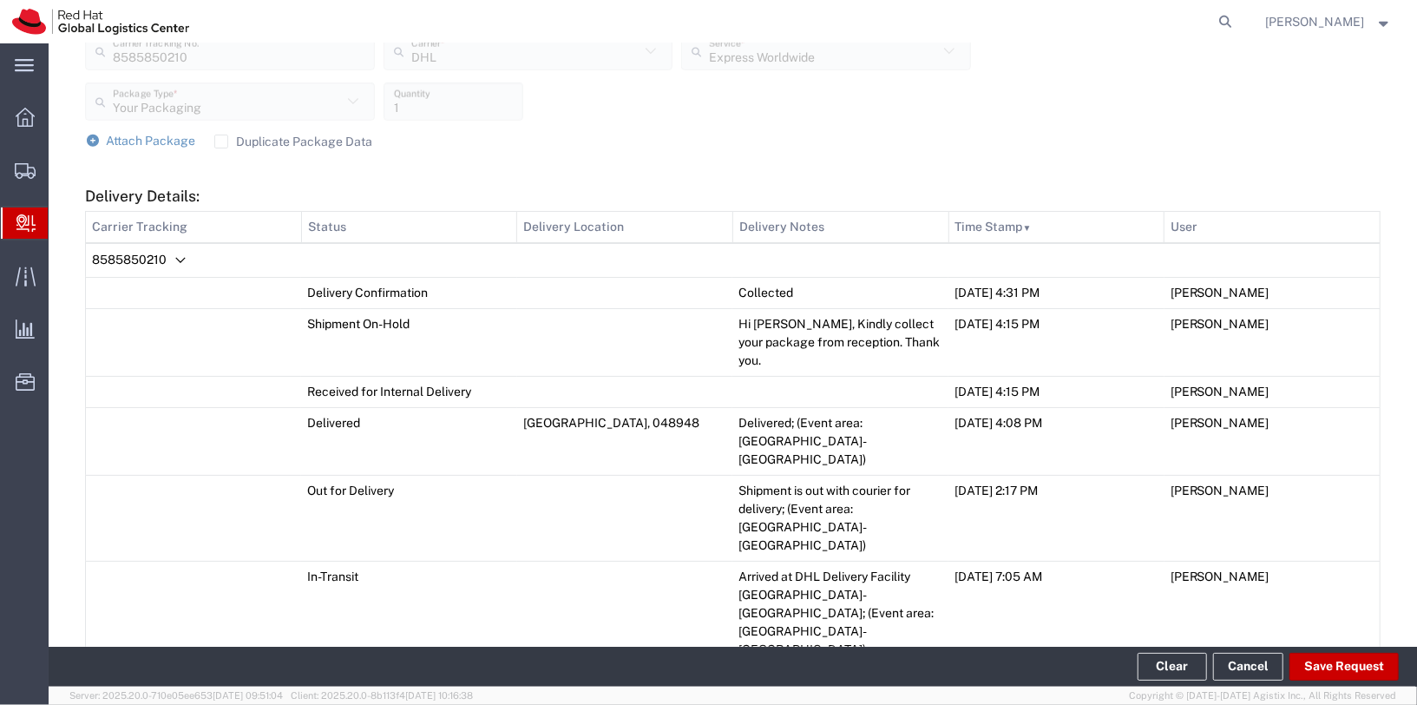
scroll to position [704, 0]
